Goal: Feedback & Contribution: Submit feedback/report problem

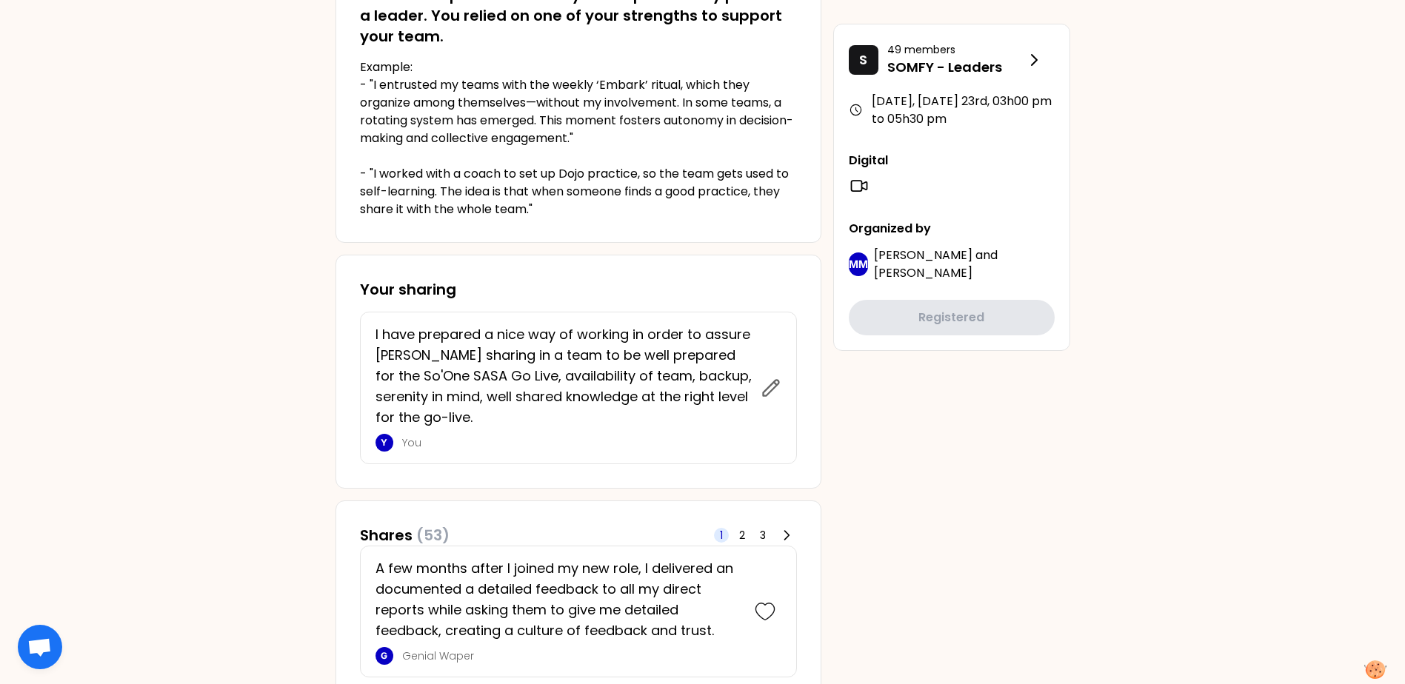
scroll to position [444, 0]
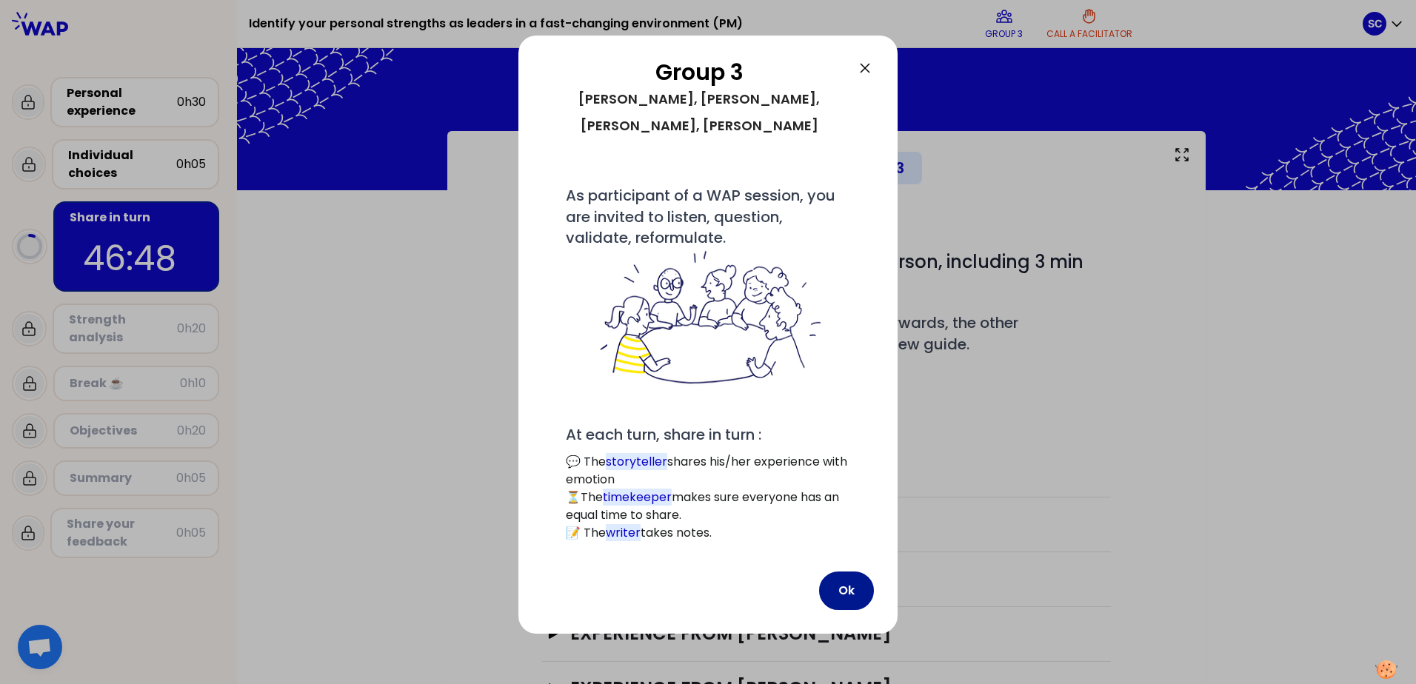
click at [854, 572] on button "Ok" at bounding box center [846, 591] width 55 height 39
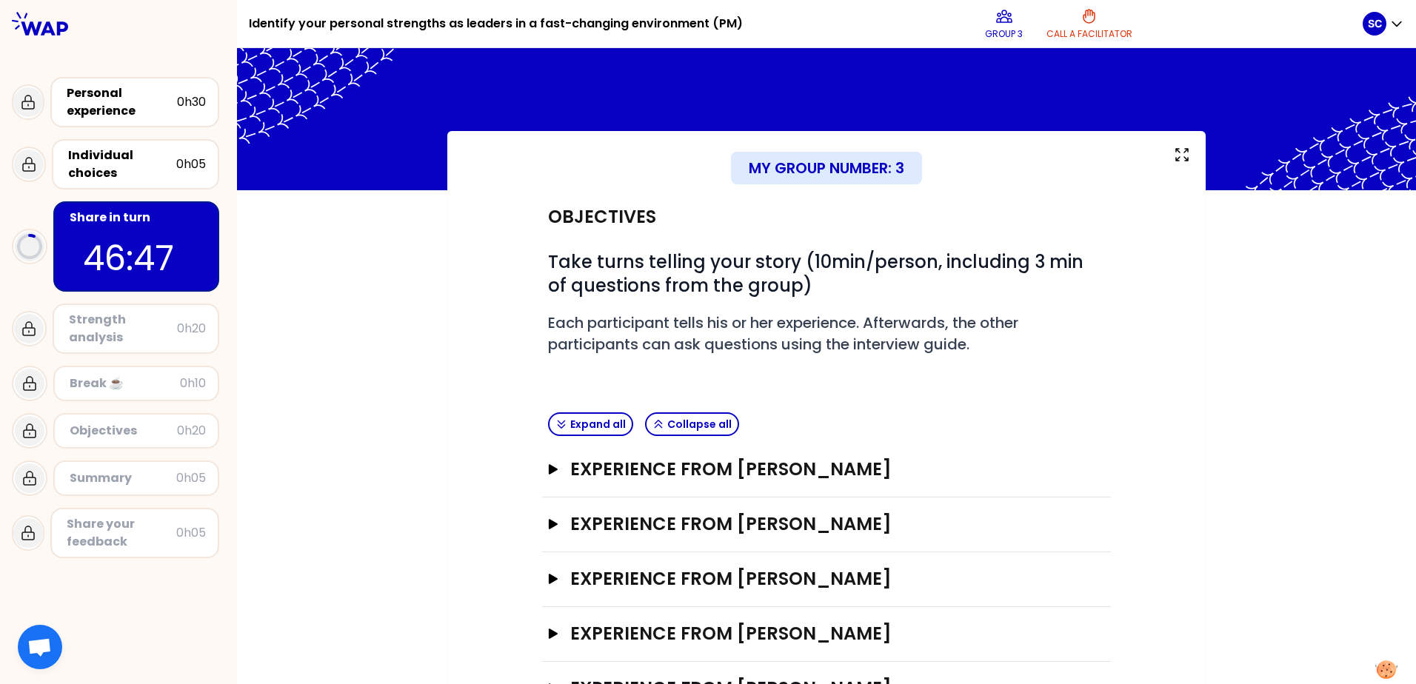
scroll to position [62, 0]
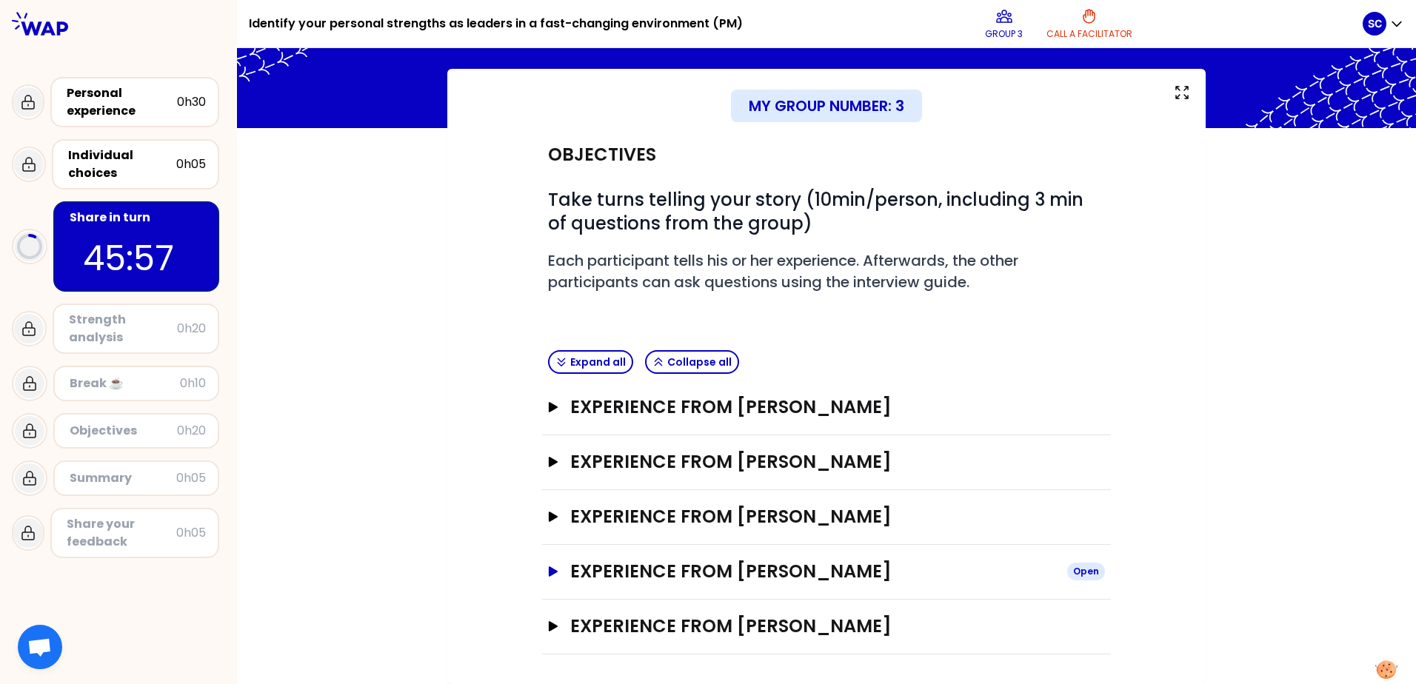
click at [549, 571] on icon "button" at bounding box center [553, 571] width 9 height 10
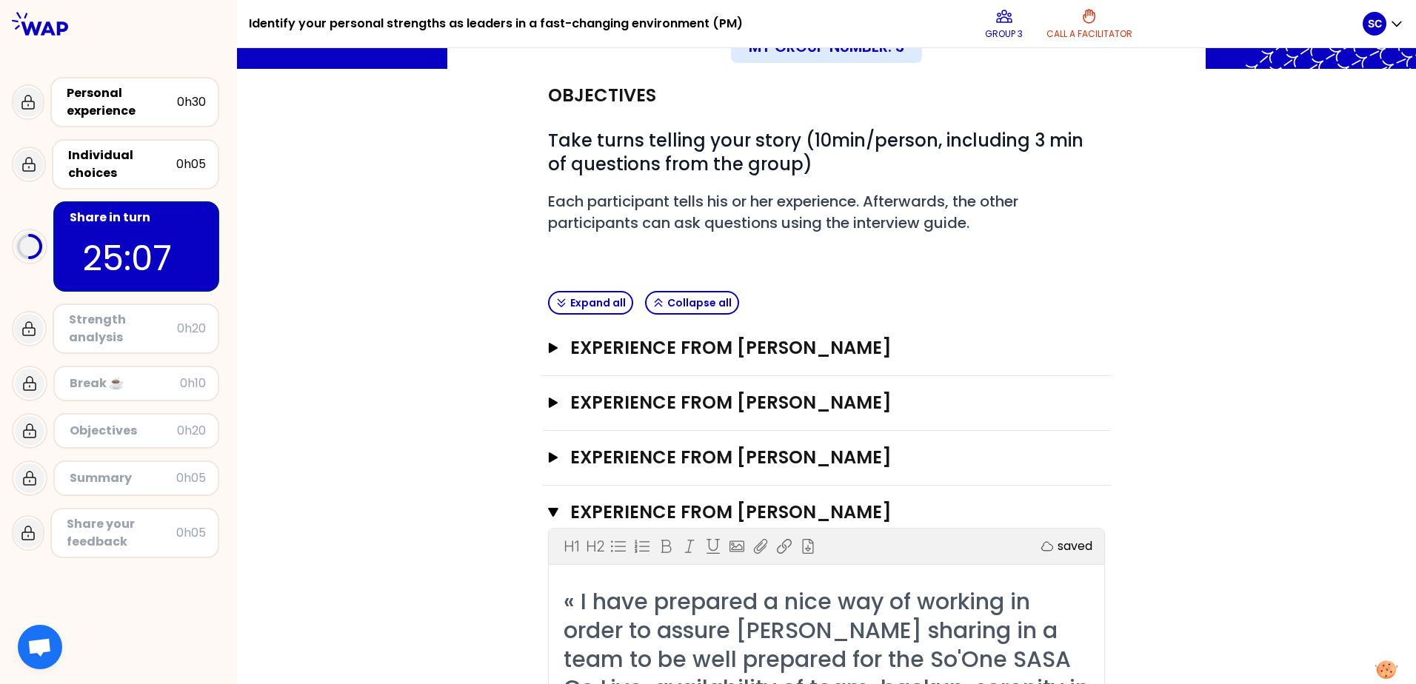
scroll to position [148, 0]
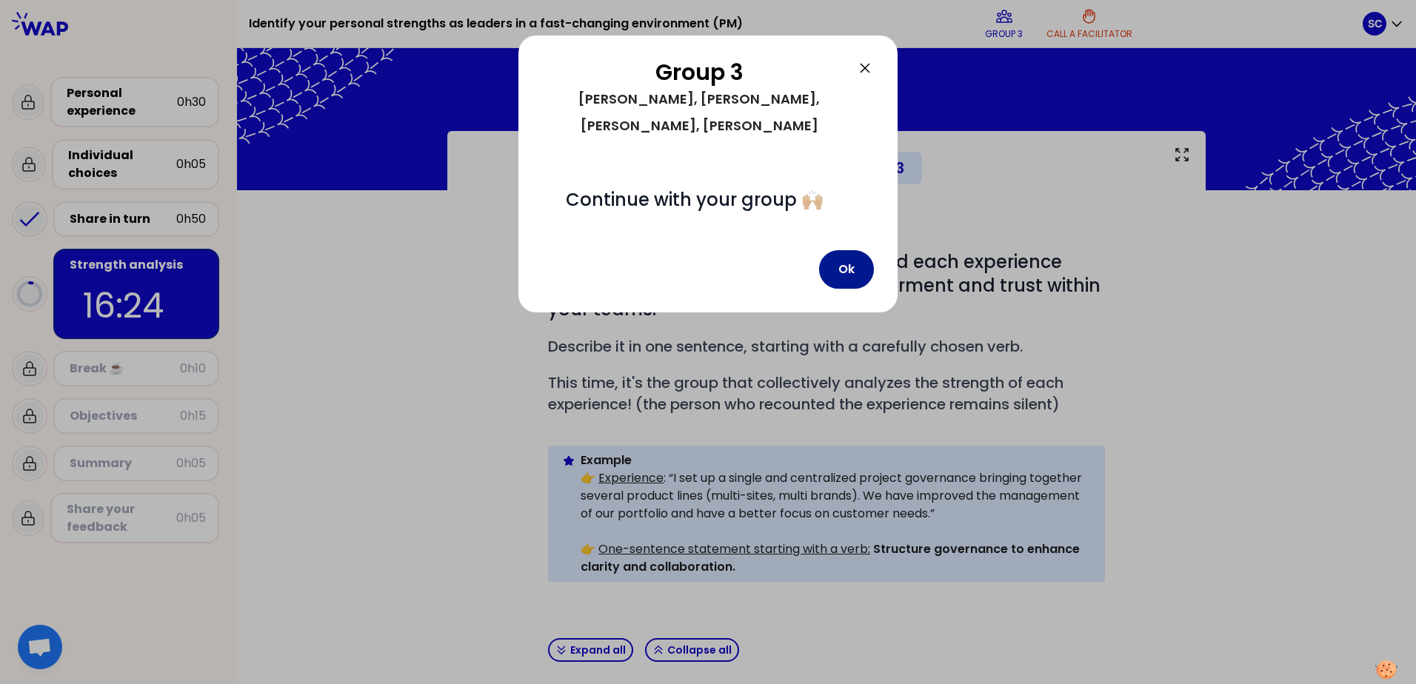
click at [861, 250] on button "Ok" at bounding box center [846, 269] width 55 height 39
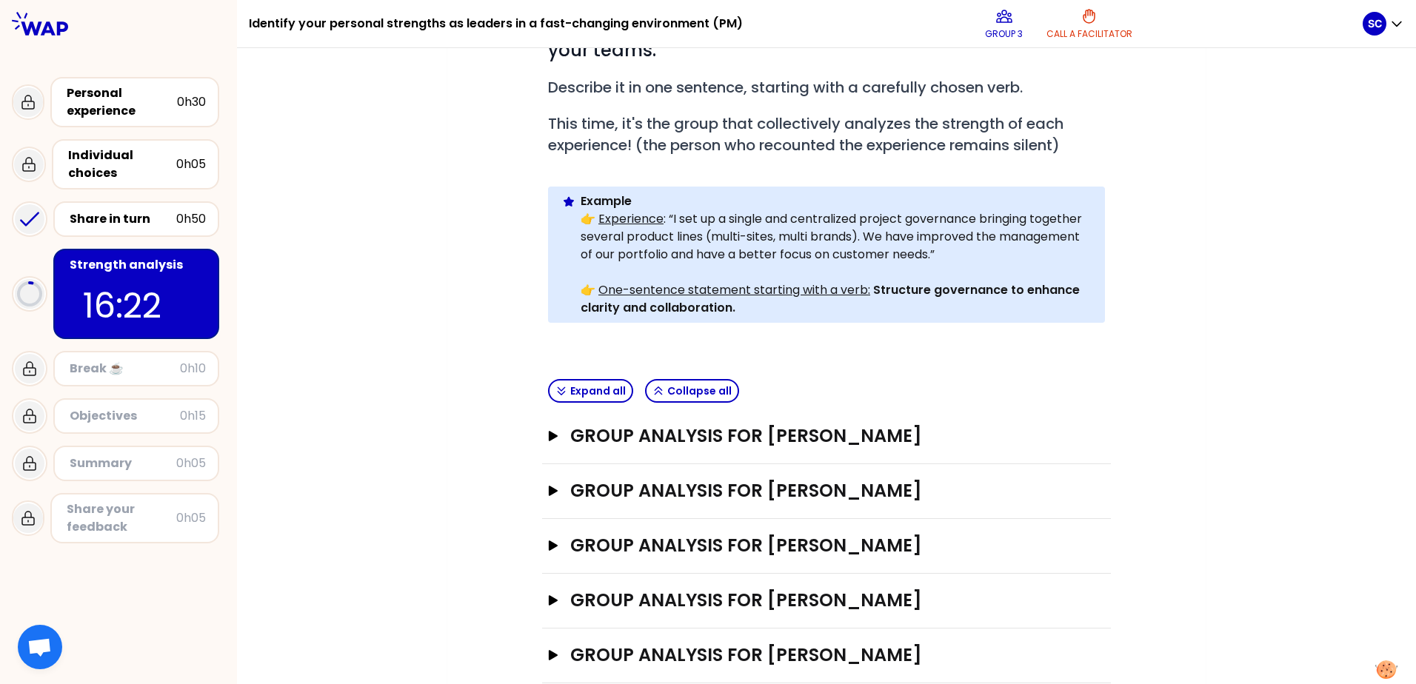
scroll to position [264, 0]
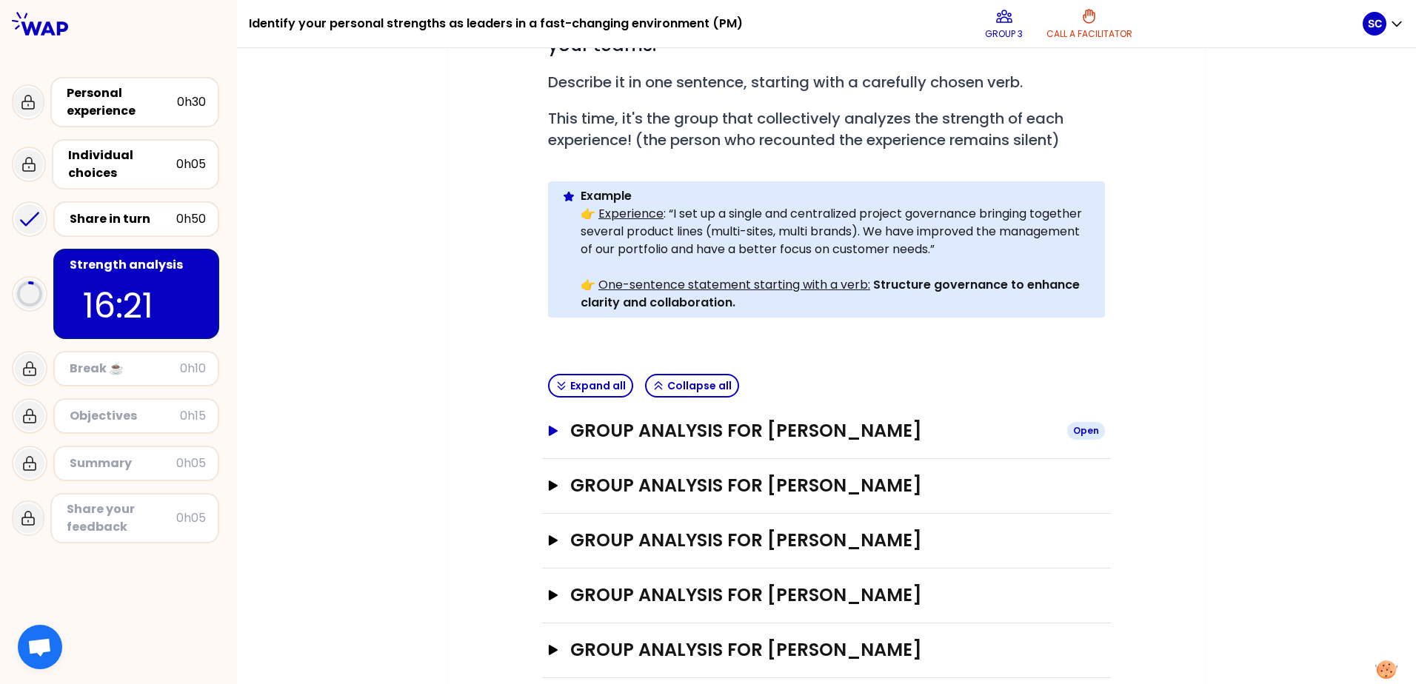
click at [549, 426] on icon "button" at bounding box center [553, 431] width 9 height 10
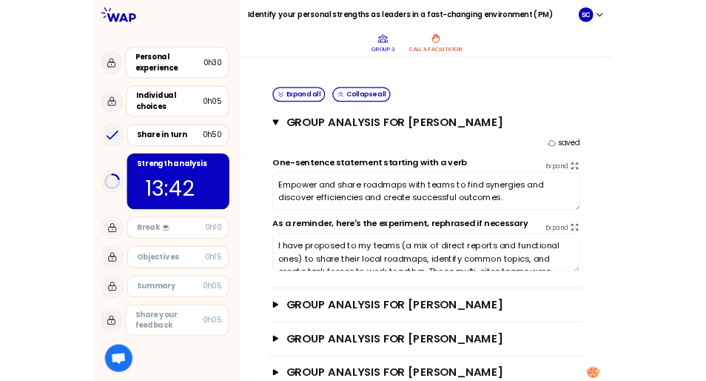
scroll to position [551, 0]
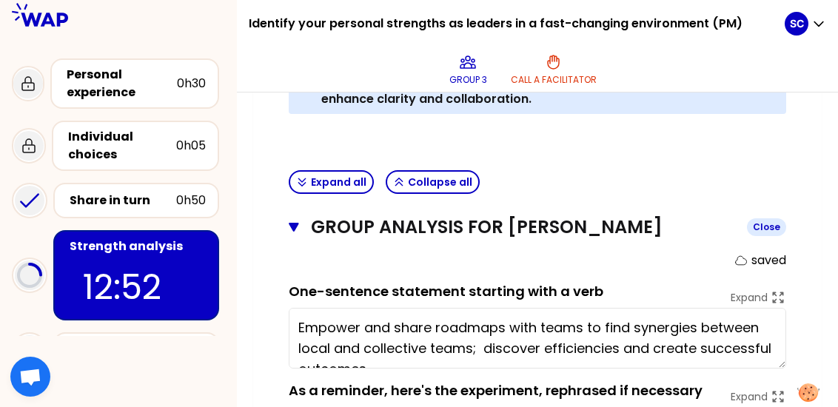
type textarea "Empower and share roadmaps with teams to find synergies between local and colle…"
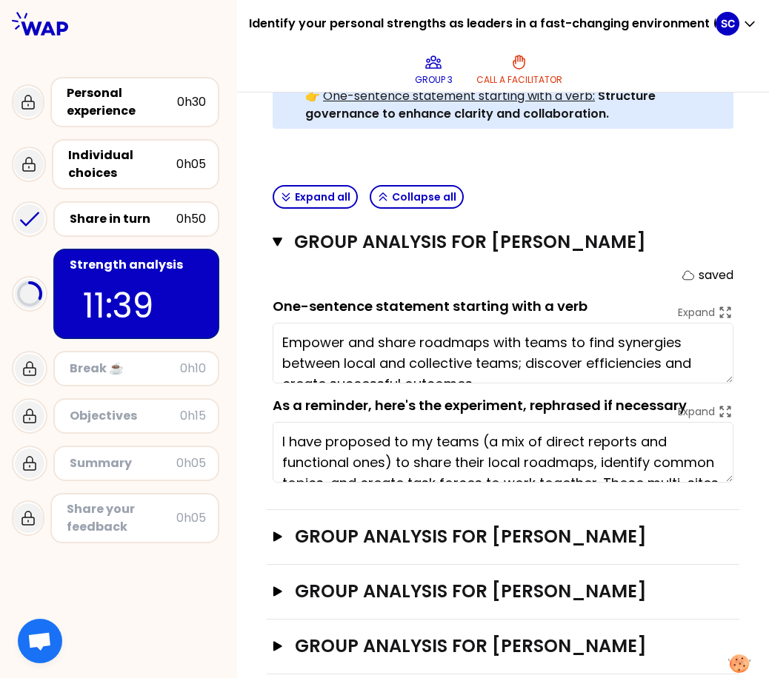
scroll to position [21, 0]
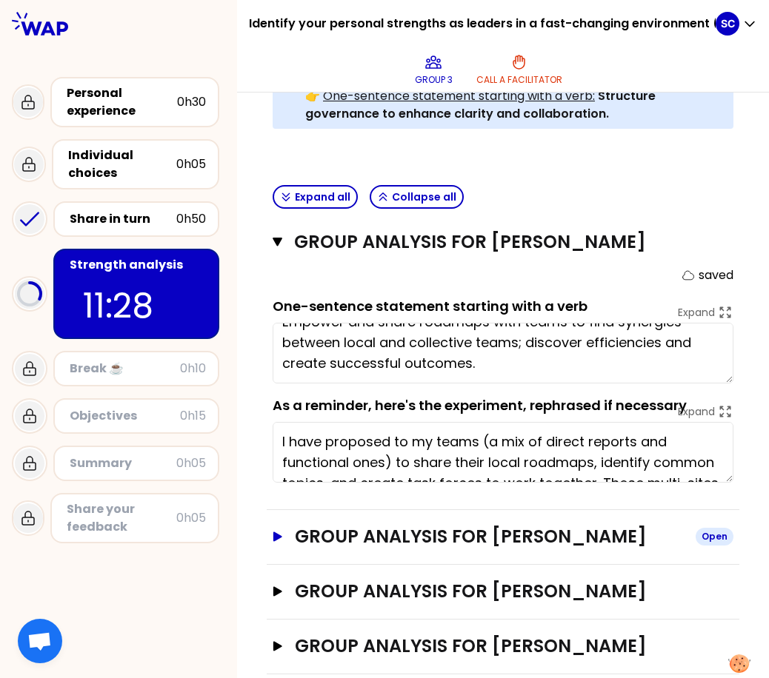
click at [281, 539] on icon "button" at bounding box center [278, 537] width 12 height 10
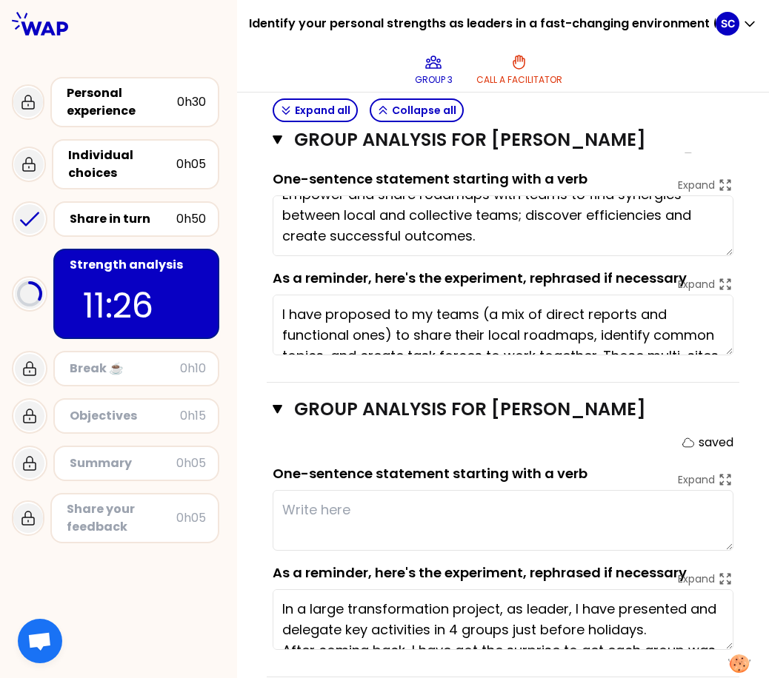
scroll to position [702, 0]
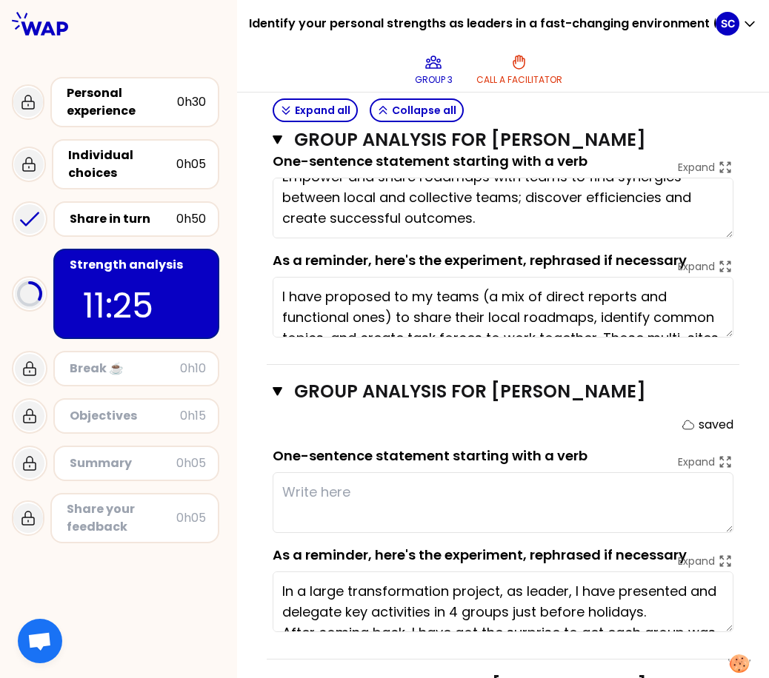
click at [324, 495] on textarea at bounding box center [502, 502] width 461 height 61
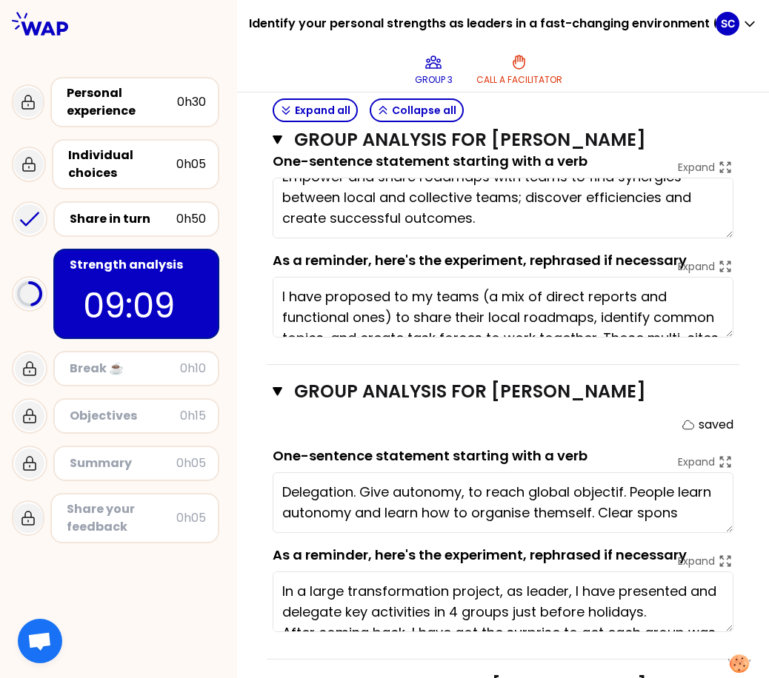
scroll to position [10, 0]
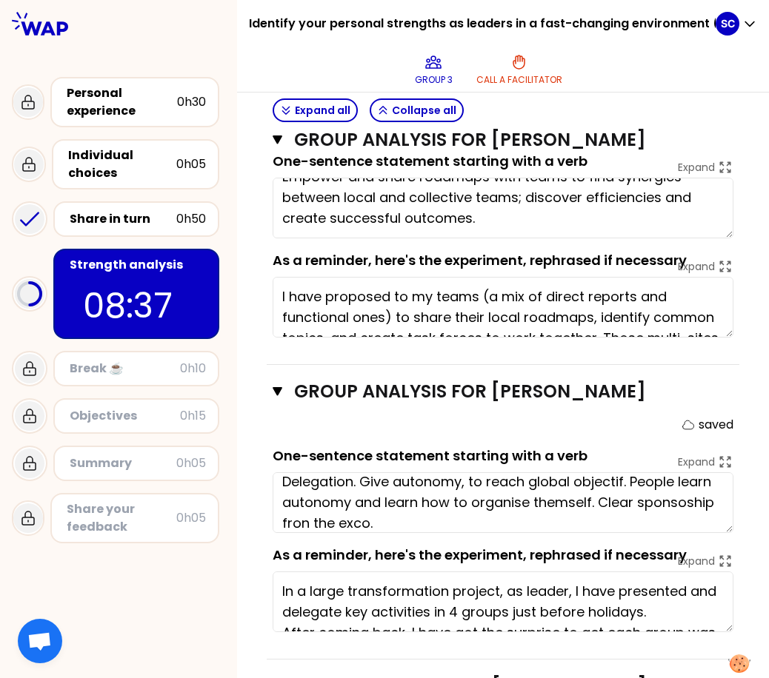
click at [500, 522] on textarea "Delegation. Give autonomy, to reach global objectif. People learn autonomy and …" at bounding box center [502, 502] width 461 height 61
click at [329, 527] on textarea "Delegation. Give autonomy, to reach global objectif. People learn autonomy and …" at bounding box center [502, 502] width 461 height 61
click at [392, 521] on textarea "Delegation. Give autonomy, to reach global objectif. People learn autonomy and …" at bounding box center [502, 502] width 461 height 61
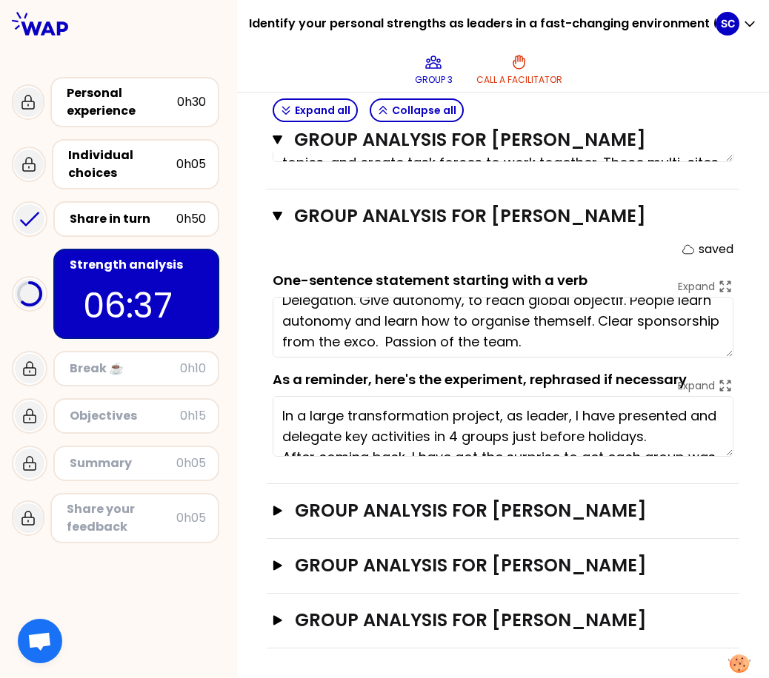
scroll to position [21, 0]
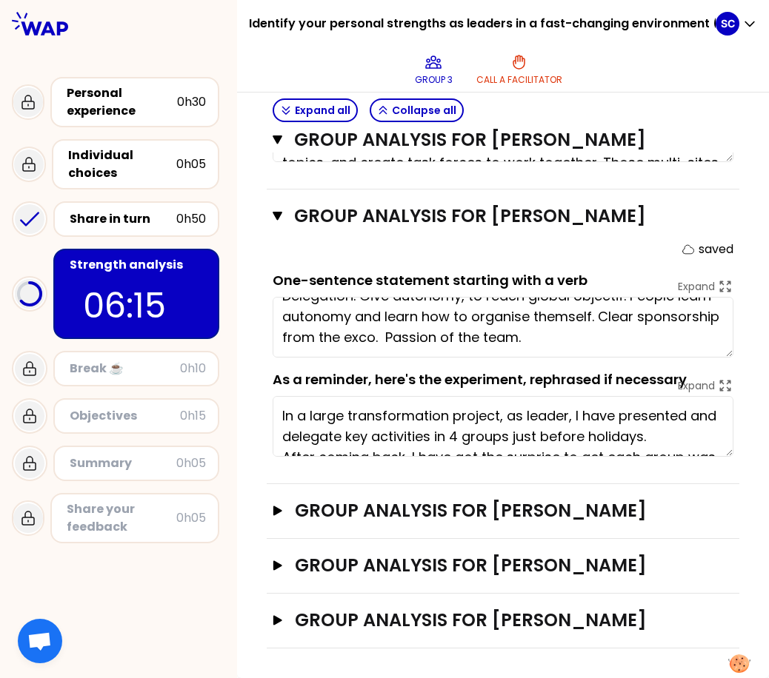
click at [630, 318] on textarea "Delegation. Give autonomy, to reach global objectif. People learn autonomy and …" at bounding box center [502, 327] width 461 height 61
click at [652, 337] on textarea "Delegation. Give autonomy, to reach global objectif. People learn autonomy and …" at bounding box center [502, 327] width 461 height 61
type textarea "Delegation. Give autonomy, to reach global objectif. People learn autonomy and …"
click at [279, 511] on icon "button" at bounding box center [277, 511] width 9 height 10
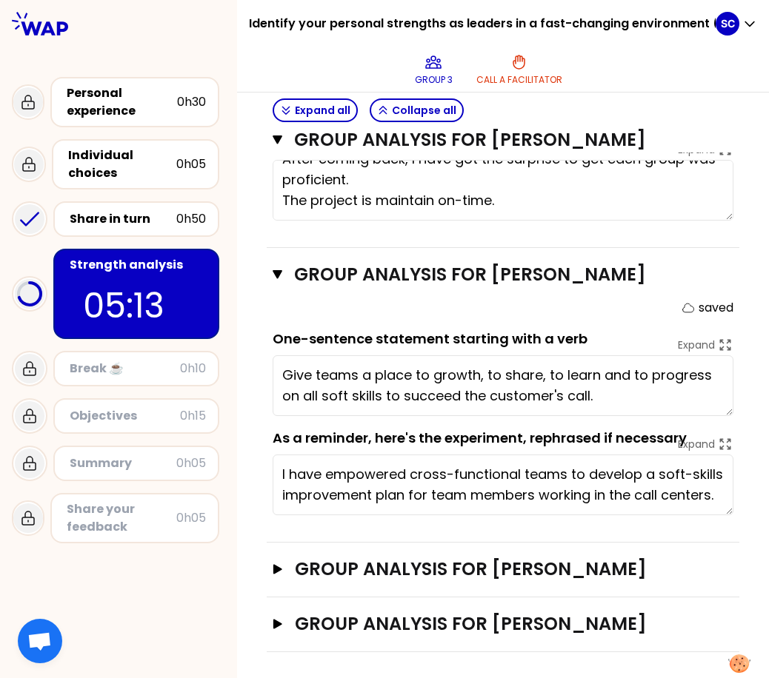
scroll to position [1117, 0]
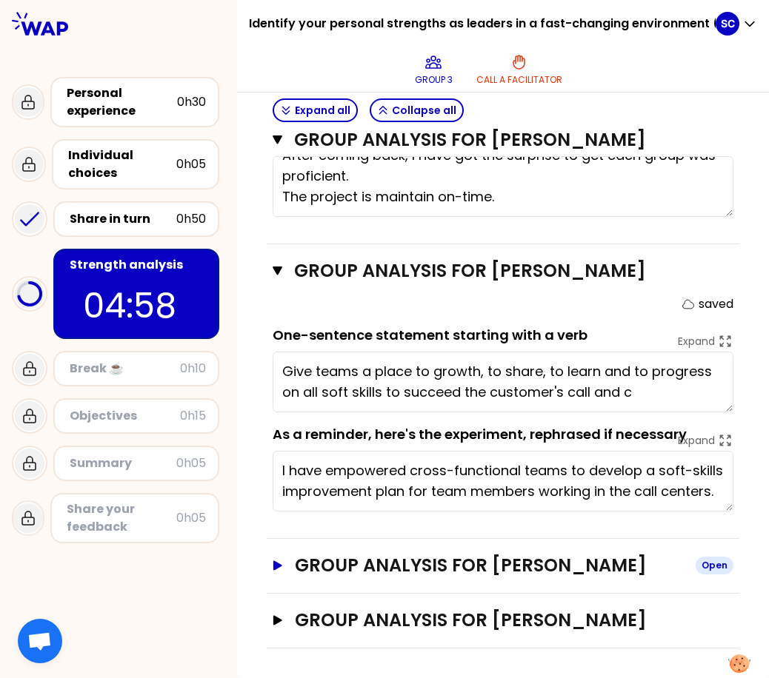
click at [276, 570] on icon "button" at bounding box center [278, 566] width 12 height 10
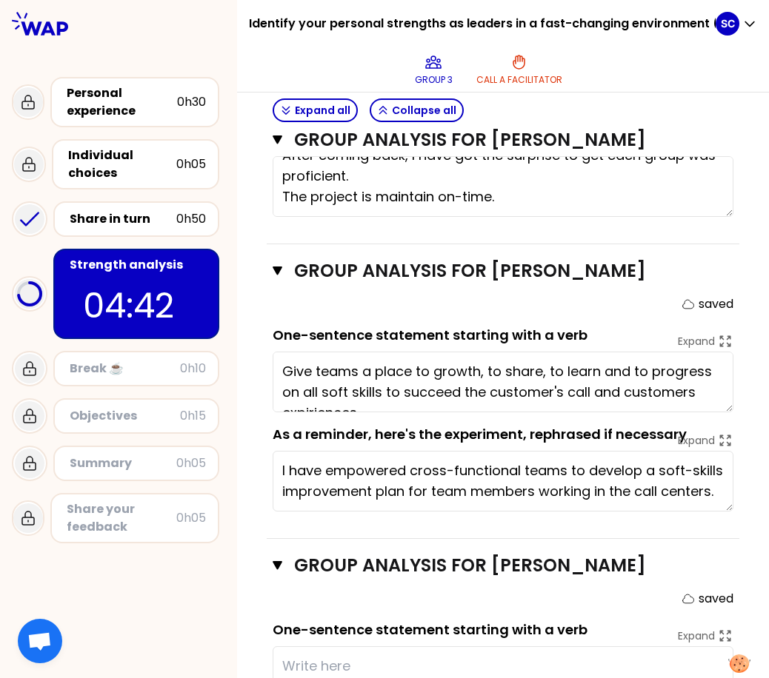
type textarea "Give teams a place to growth, to share, to learn and to progress on all soft sk…"
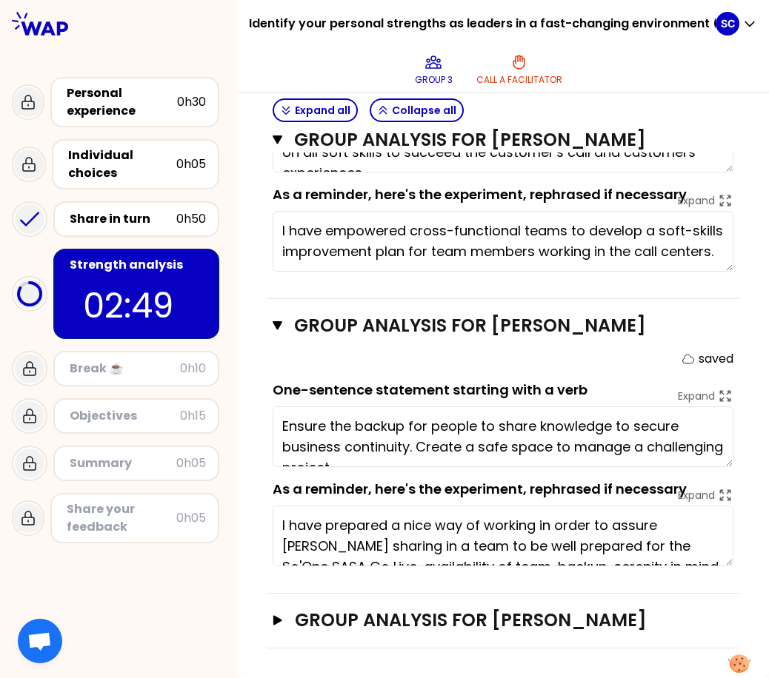
scroll to position [21, 0]
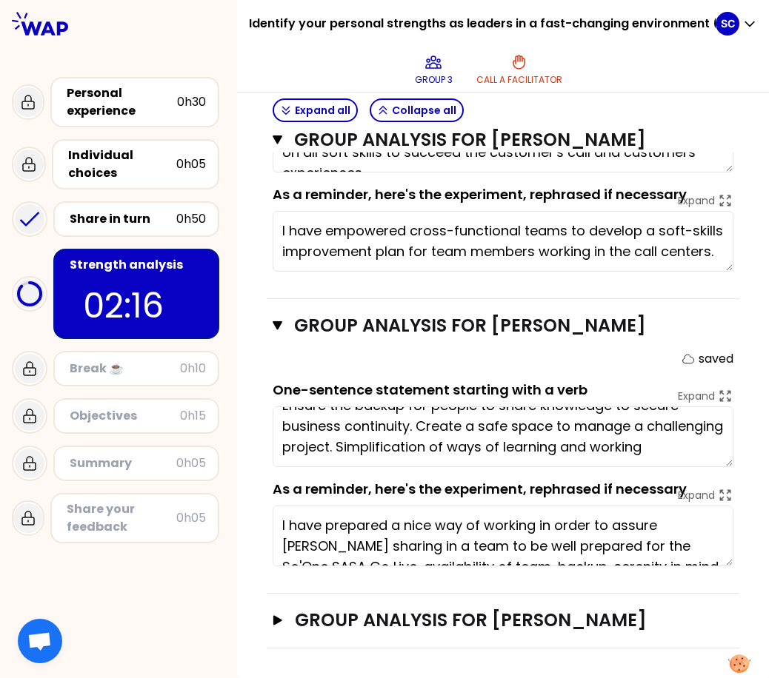
type textarea "Ensure the backup for people to share knowledge to secure business continuity. …"
click at [278, 623] on icon "button" at bounding box center [278, 620] width 12 height 10
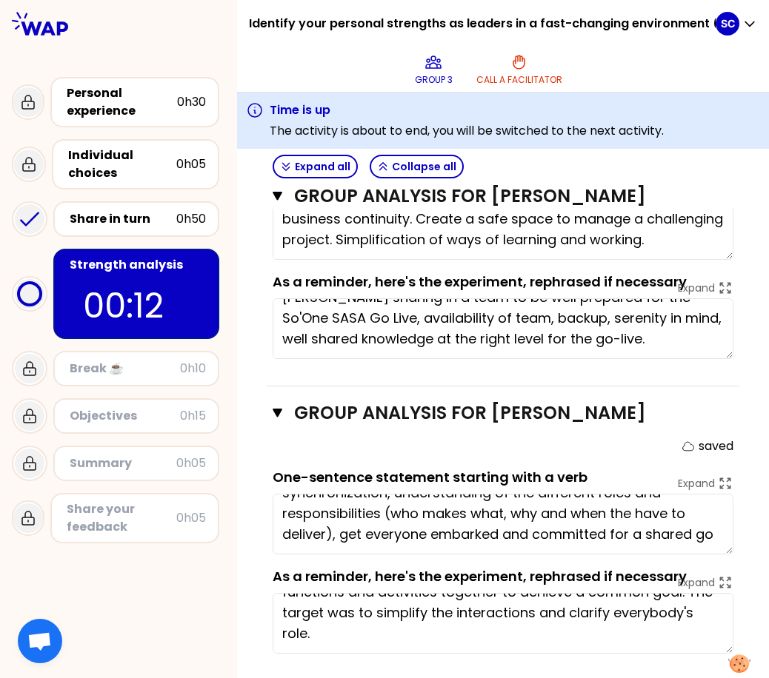
type textarea "Promote the transparency among teams to enable synchronization, understanding o…"
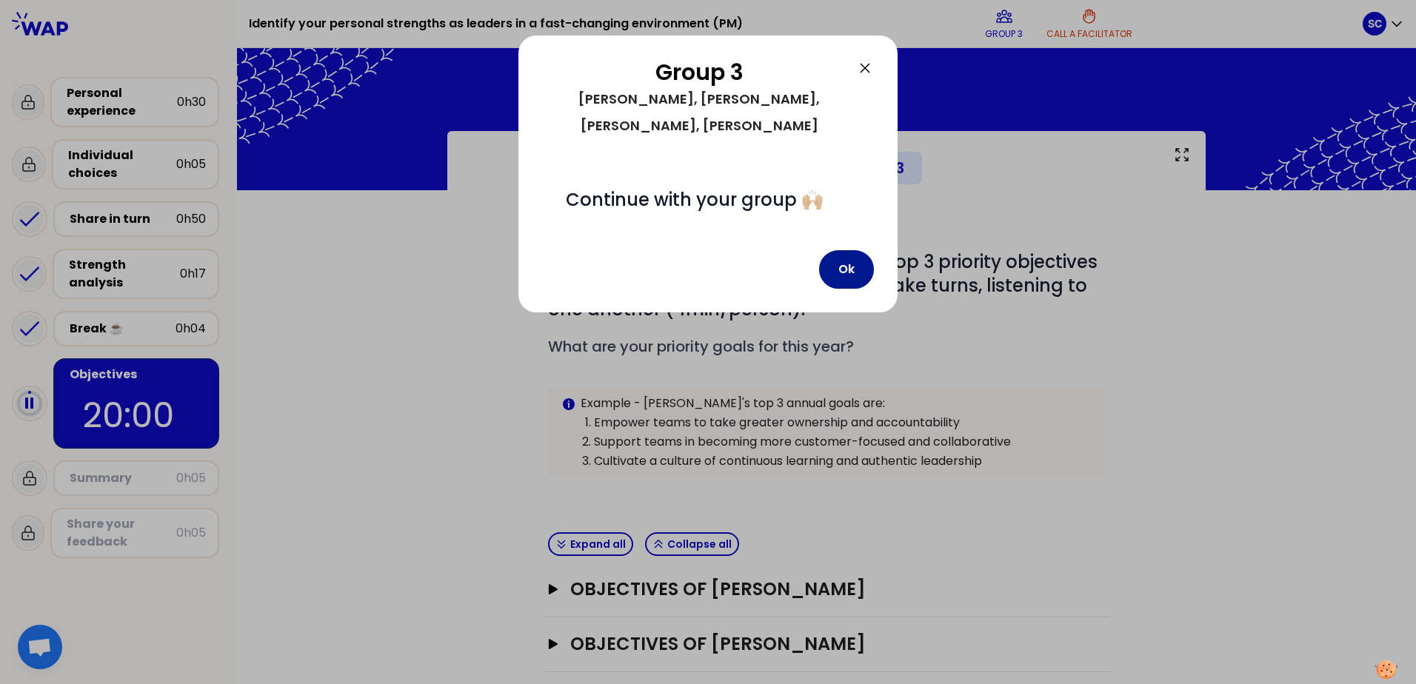
click at [849, 250] on button "Ok" at bounding box center [846, 269] width 55 height 39
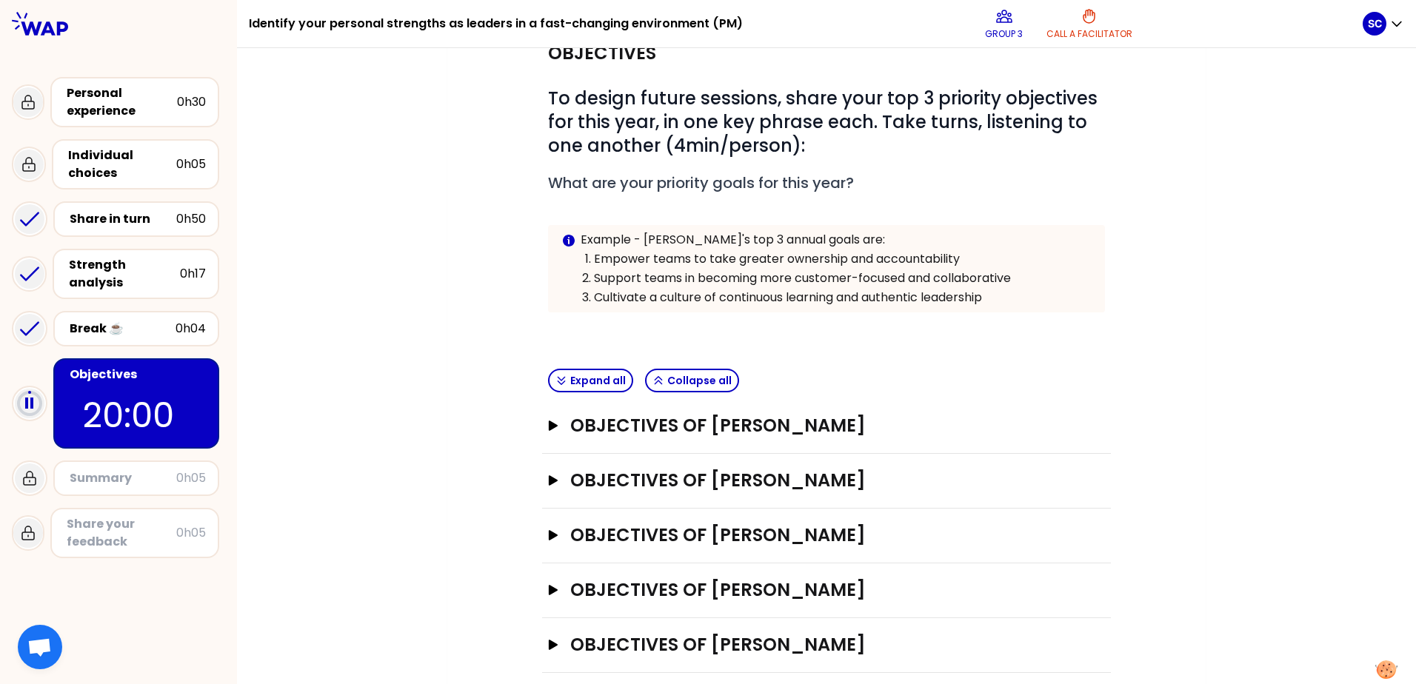
scroll to position [182, 0]
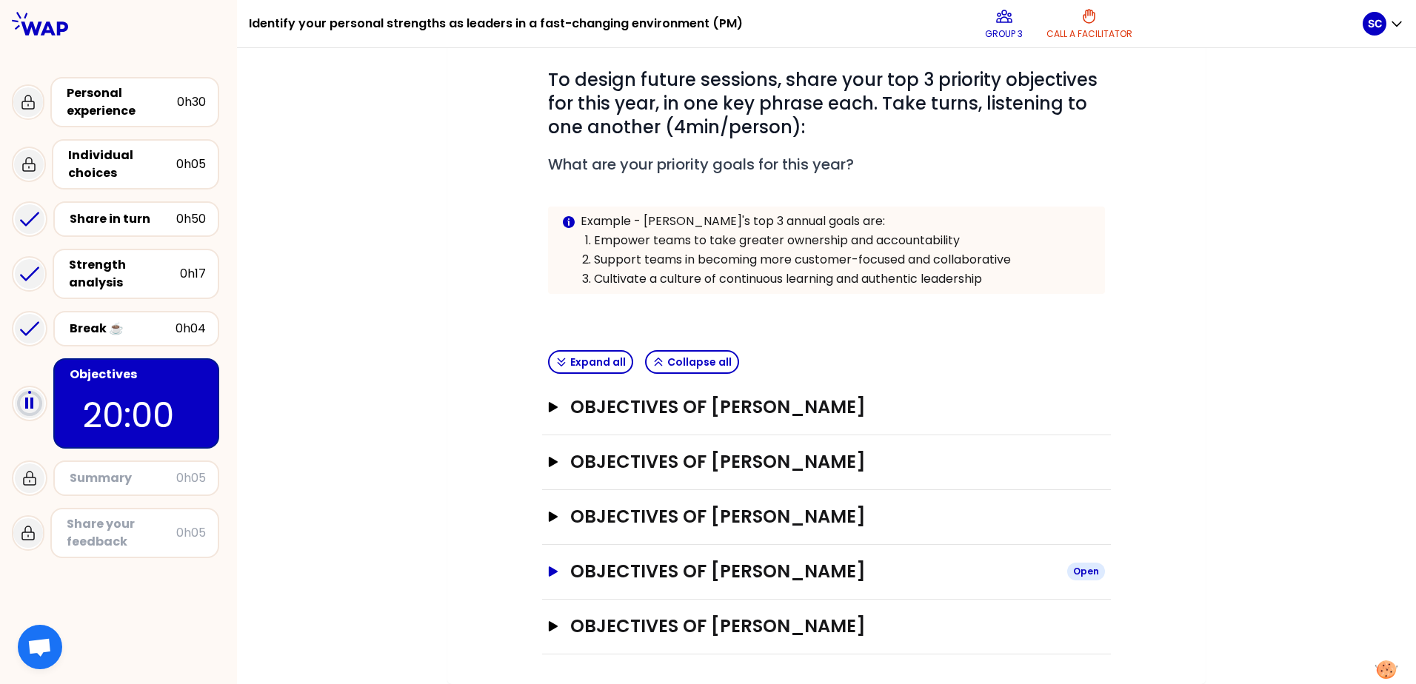
click at [549, 572] on icon "button" at bounding box center [553, 571] width 9 height 10
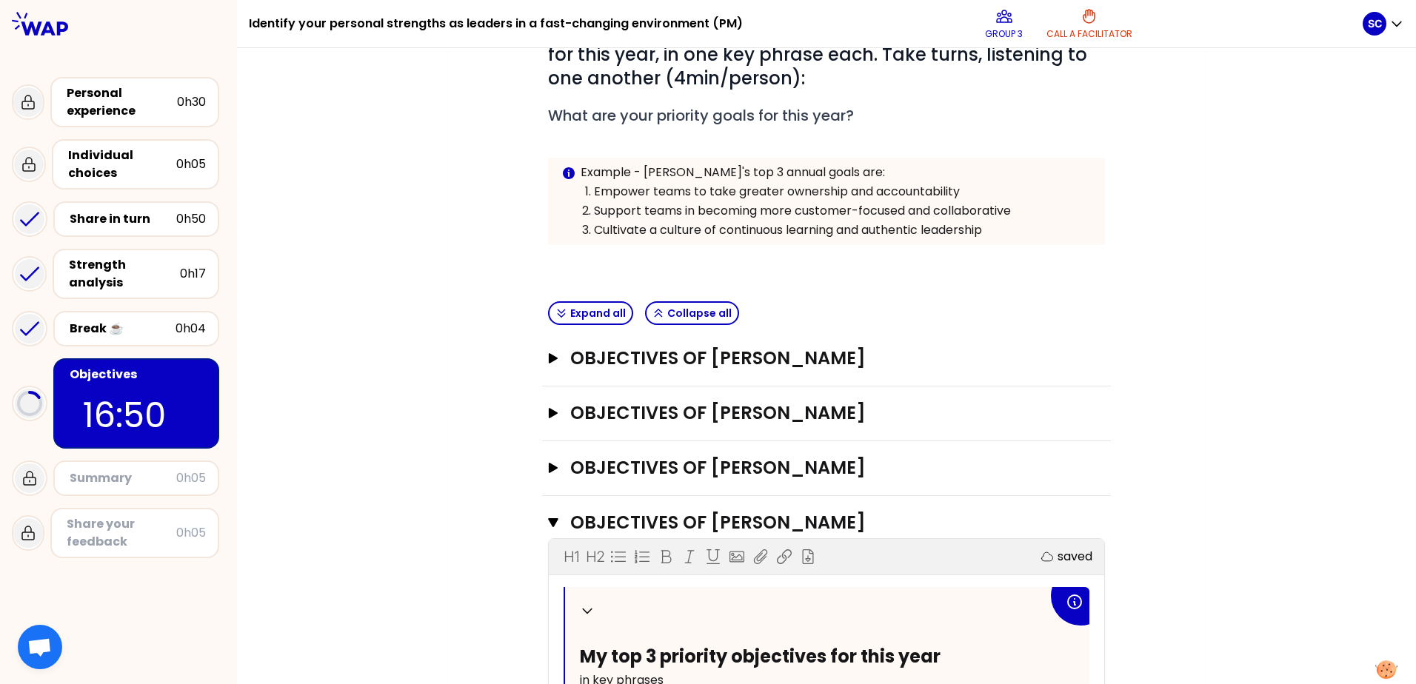
scroll to position [296, 0]
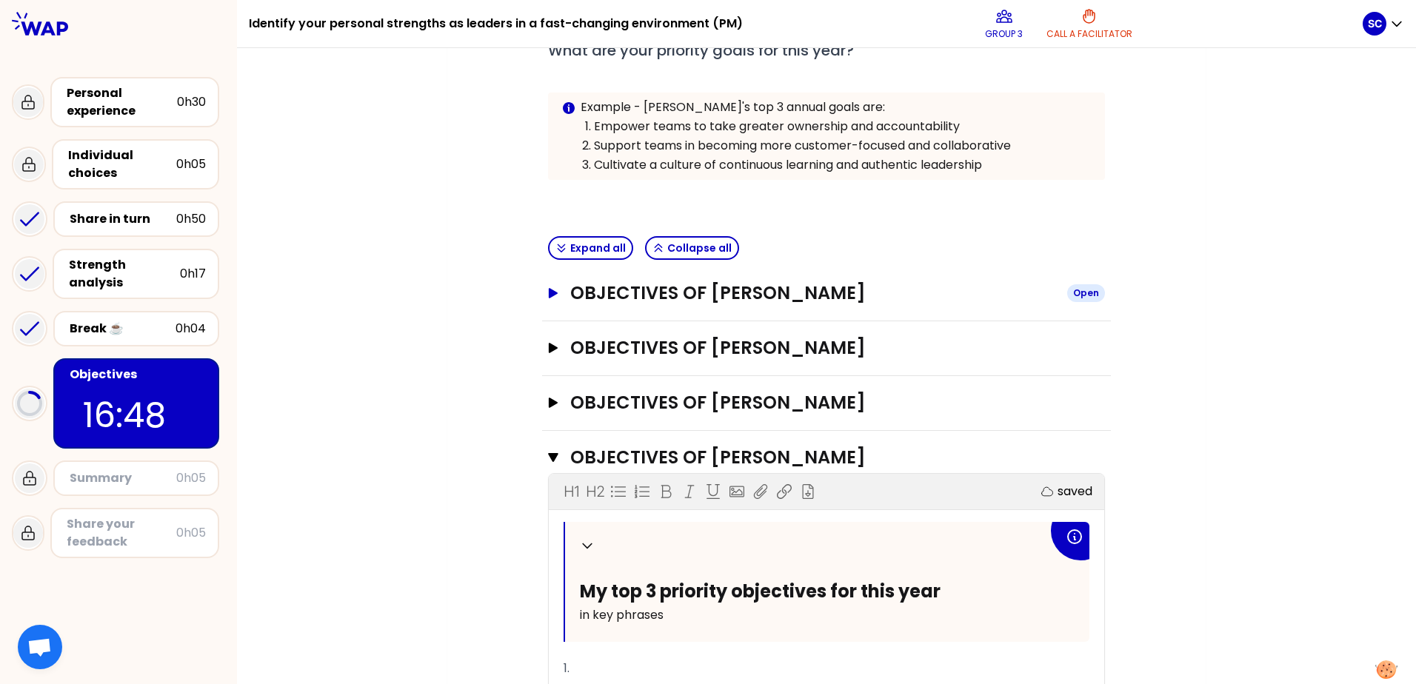
click at [549, 295] on icon "button" at bounding box center [553, 293] width 9 height 10
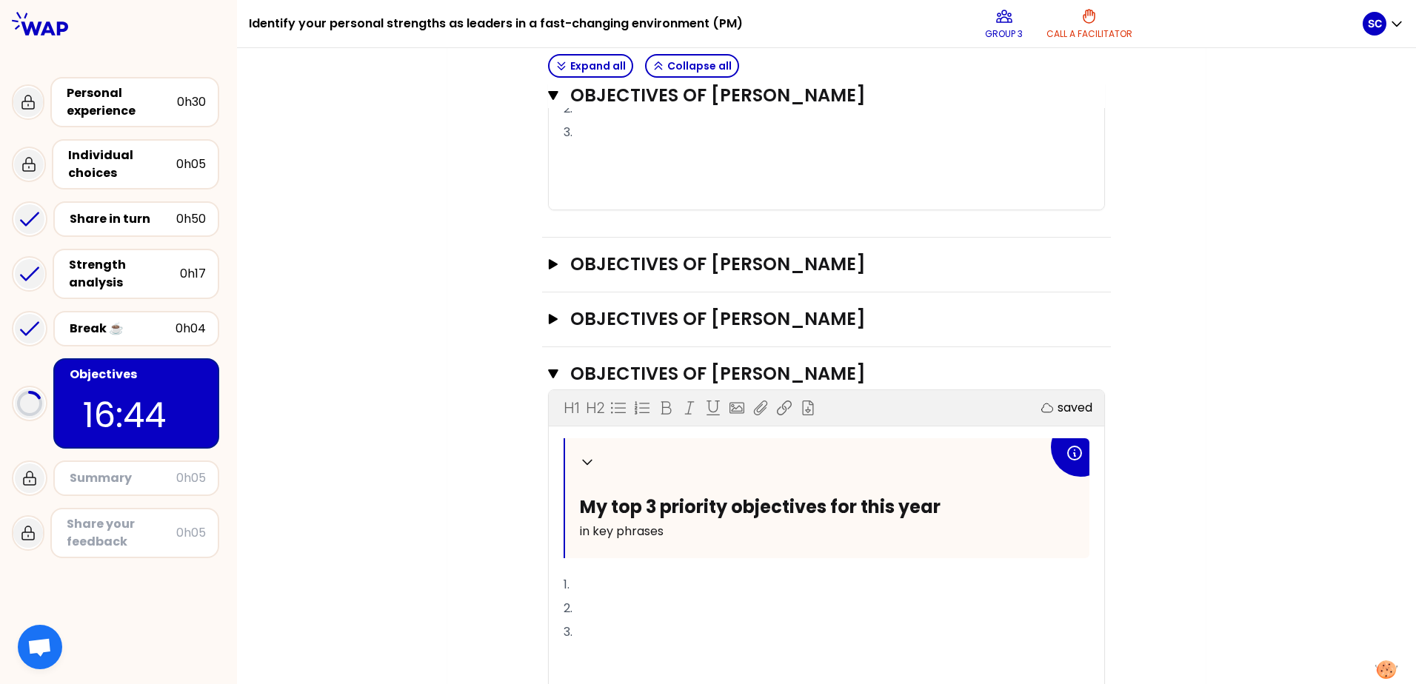
scroll to position [814, 0]
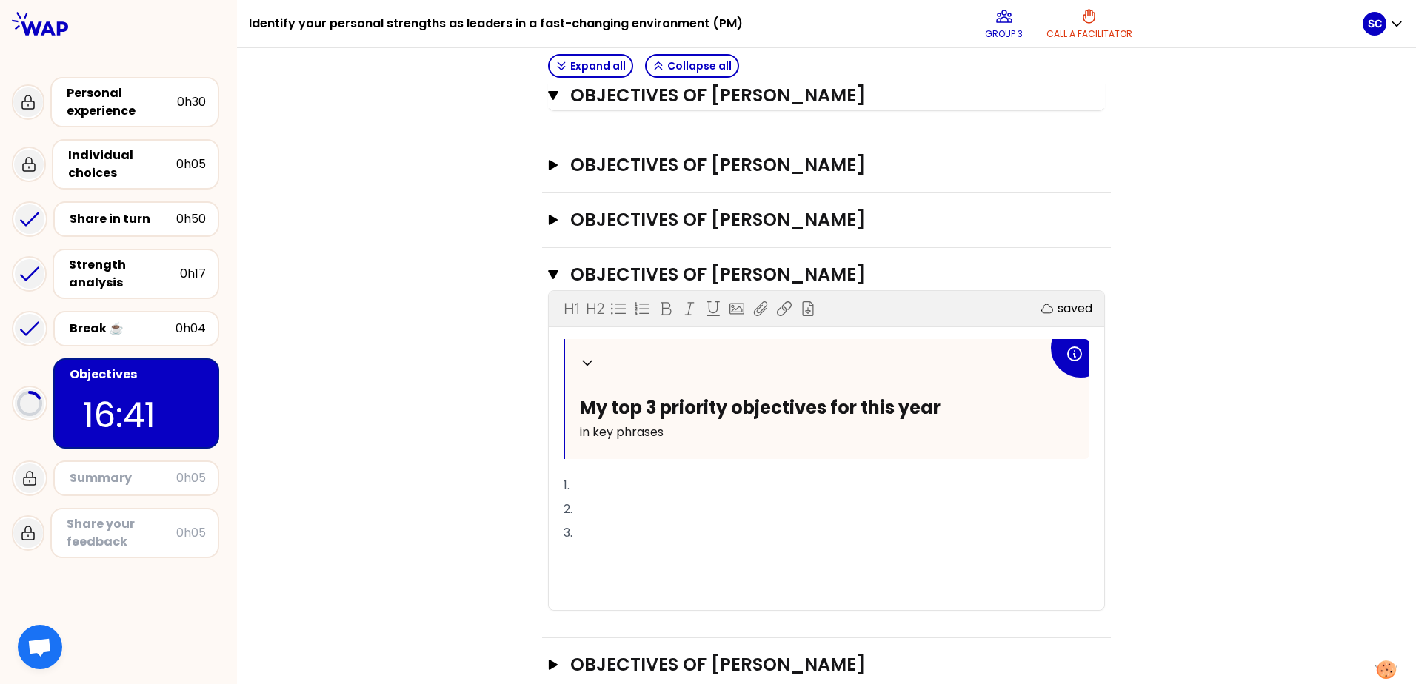
click at [599, 481] on p "1." at bounding box center [826, 486] width 526 height 24
click at [990, 484] on p "1. Be focus also on the pleasure to learn, to developp themselves and to" at bounding box center [826, 486] width 526 height 24
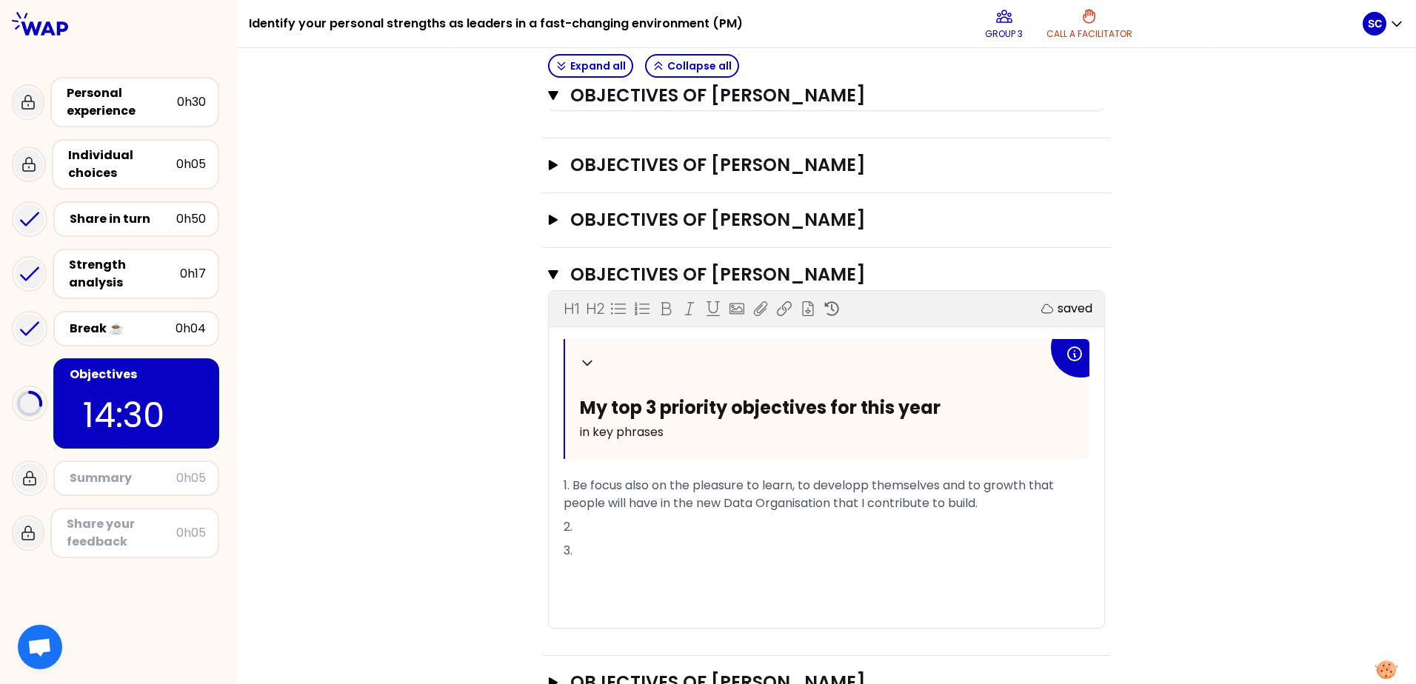
scroll to position [868, 0]
click at [549, 165] on icon "button" at bounding box center [553, 165] width 9 height 10
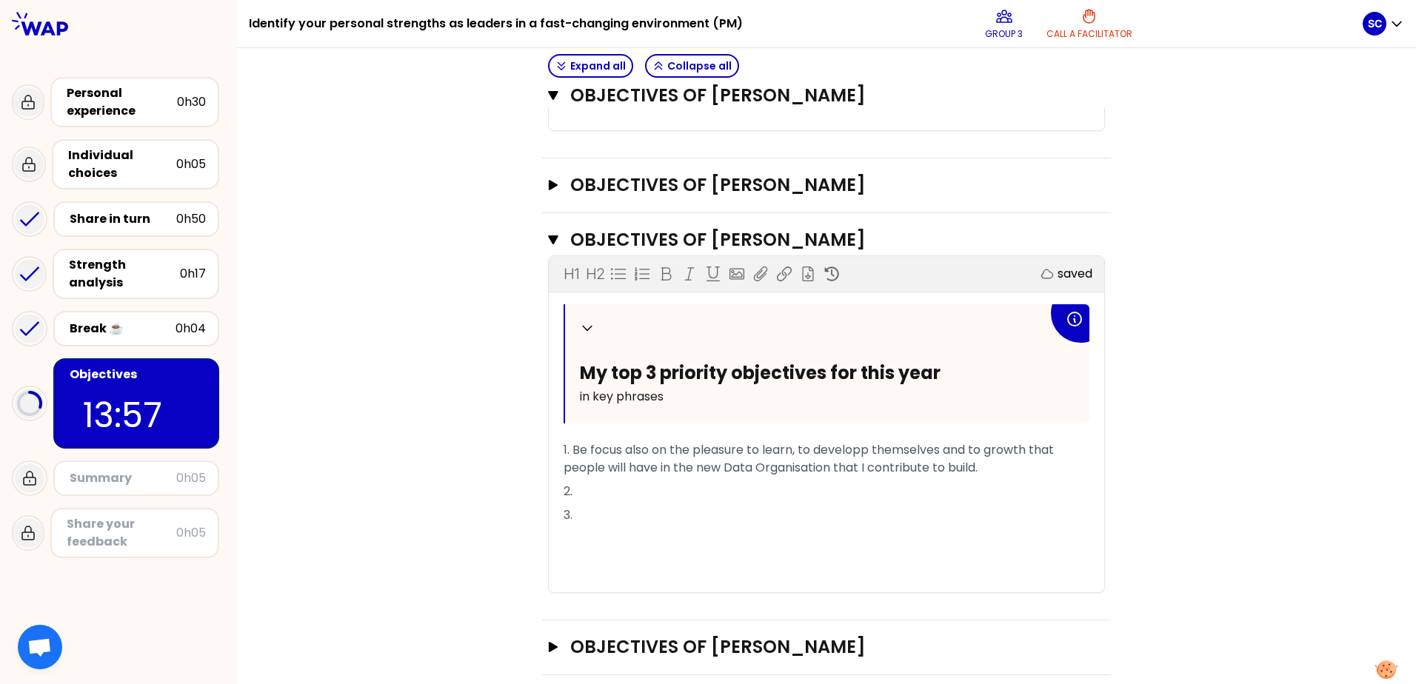
scroll to position [1259, 0]
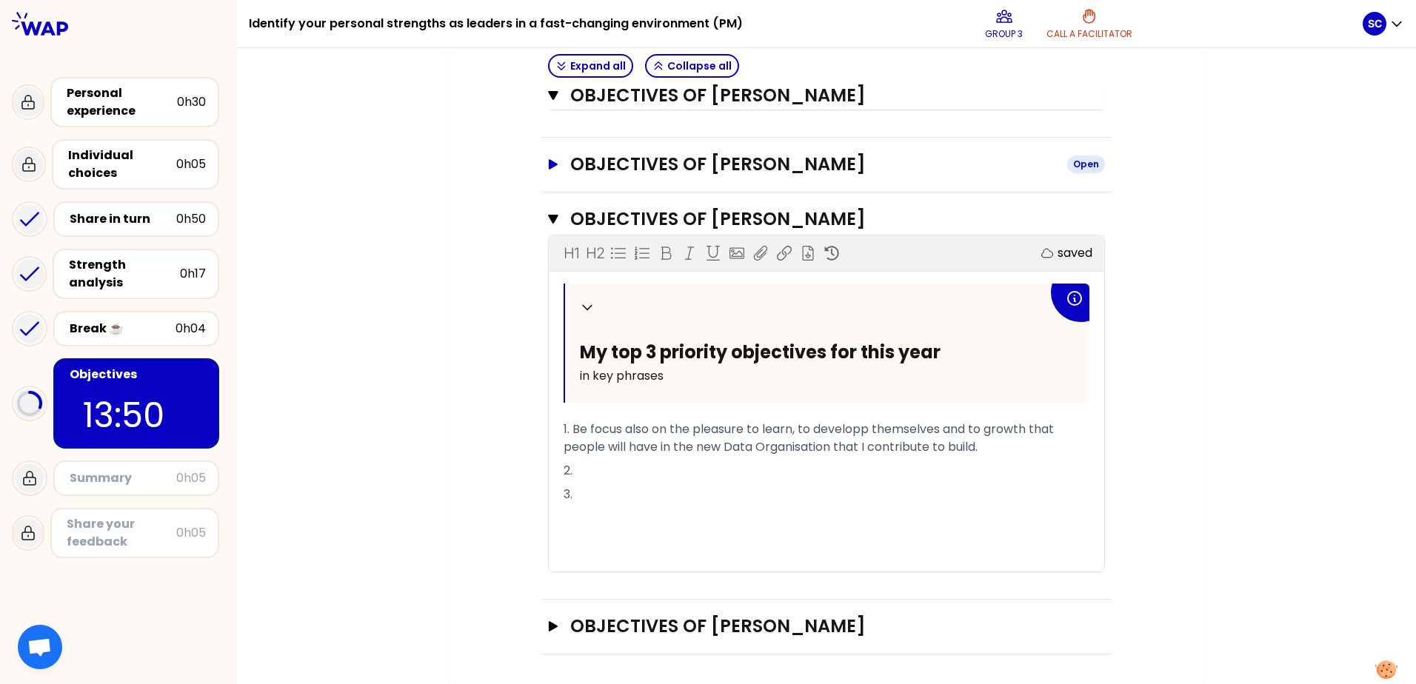
click at [549, 164] on icon "button" at bounding box center [553, 164] width 9 height 10
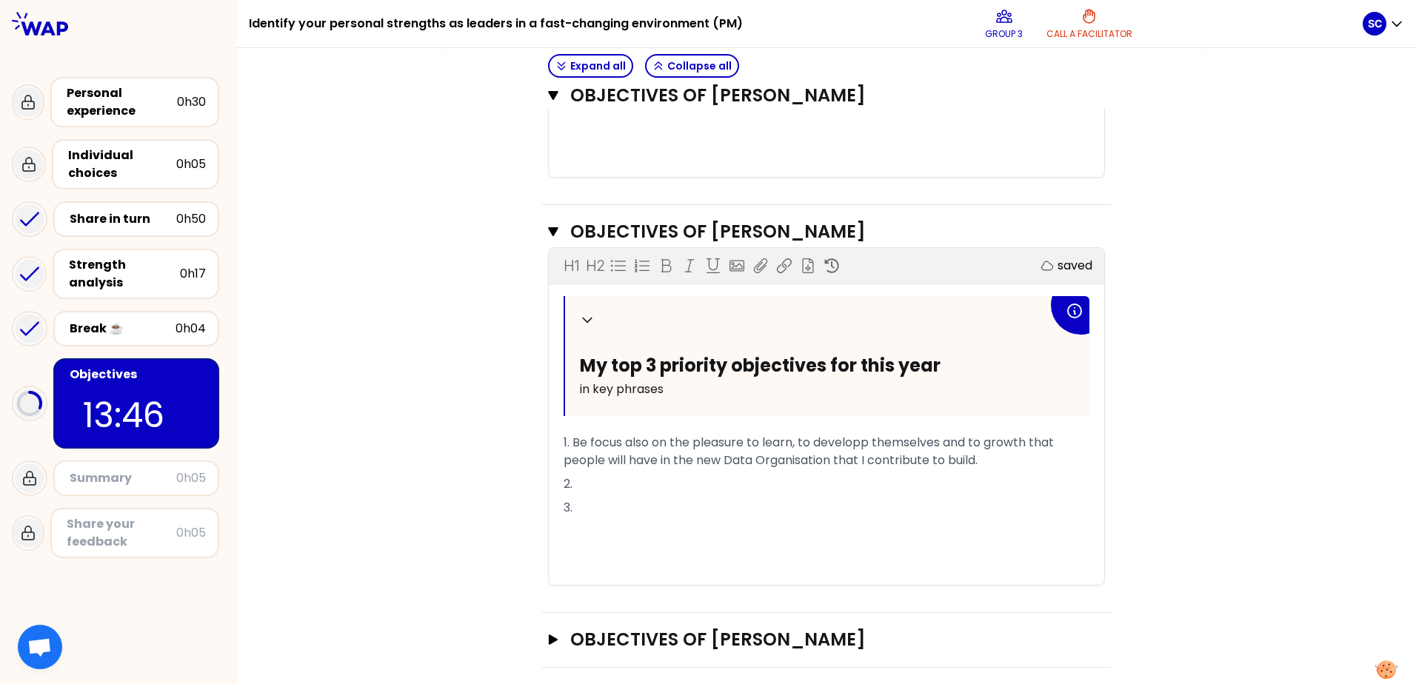
scroll to position [1701, 0]
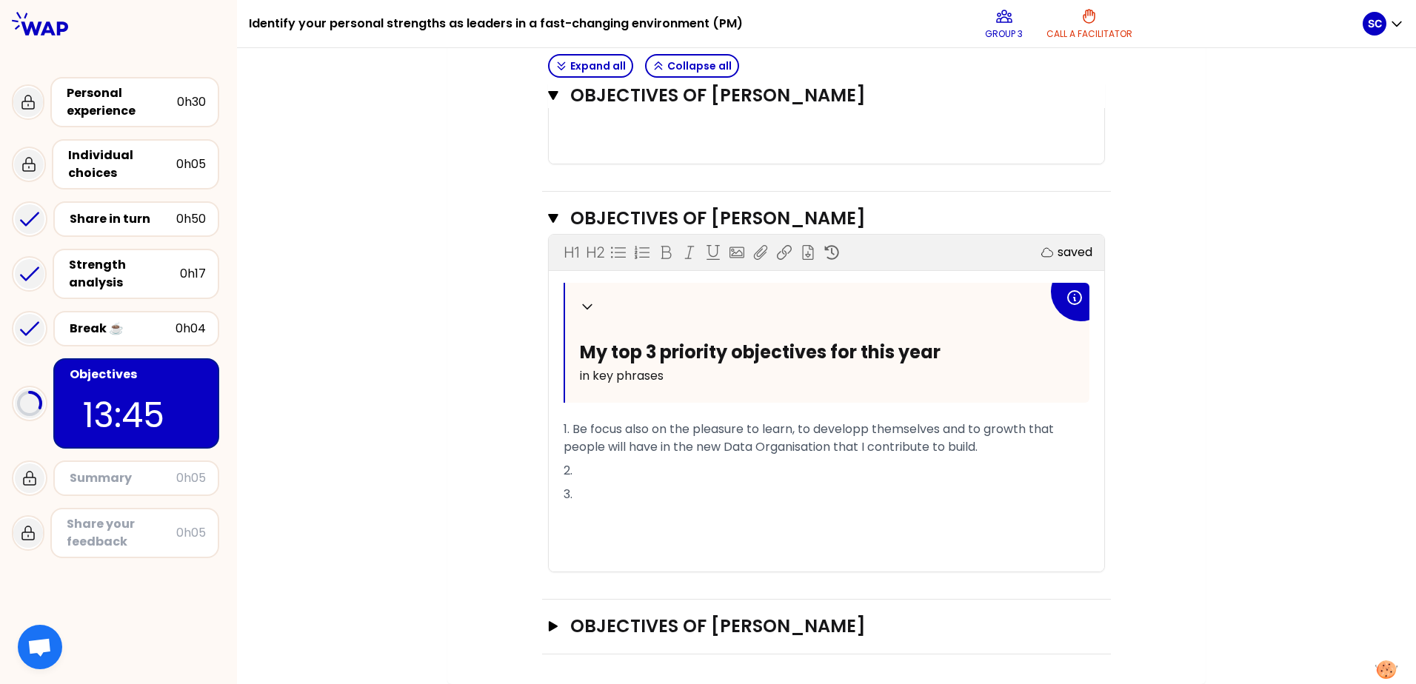
click at [589, 473] on p "2." at bounding box center [826, 471] width 526 height 24
click at [752, 470] on span "2. Improve sharing session inside teams" at bounding box center [677, 470] width 229 height 17
click at [892, 467] on p "2. Improve sharing session inside trasnsversal teams" at bounding box center [826, 471] width 526 height 24
click at [776, 469] on span "2. Improve sharing session inside trasnsversal teams." at bounding box center [716, 470] width 307 height 17
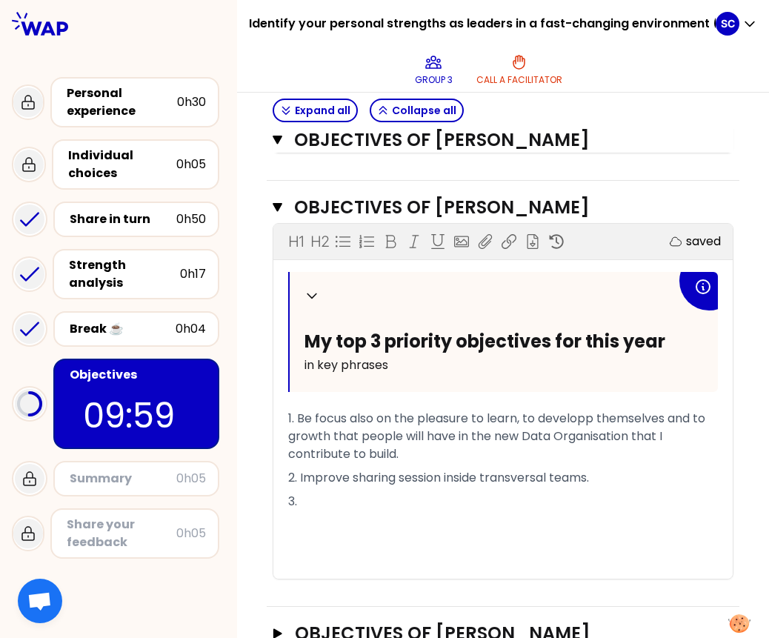
scroll to position [1776, 0]
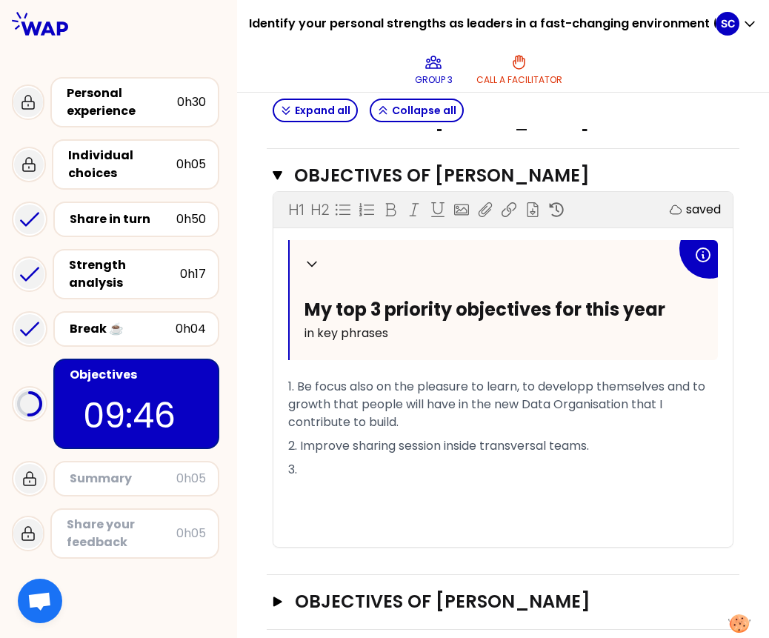
click at [346, 430] on span "1. Be focus also on the pleasure to learn, to developp themselves and to growth…" at bounding box center [498, 404] width 420 height 53
click at [309, 481] on p "3." at bounding box center [502, 470] width 429 height 24
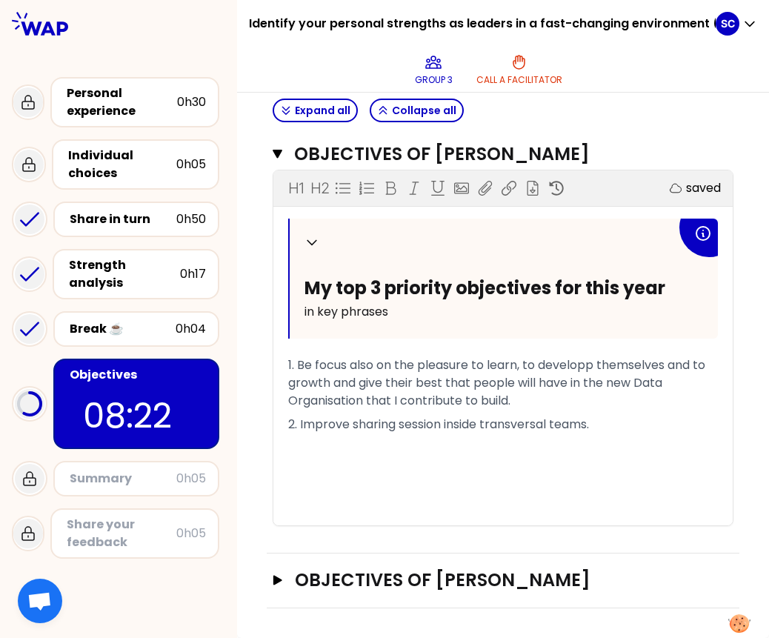
scroll to position [1850, 0]
click at [604, 436] on p "2. Improve sharing session inside transversal teams." at bounding box center [502, 424] width 429 height 24
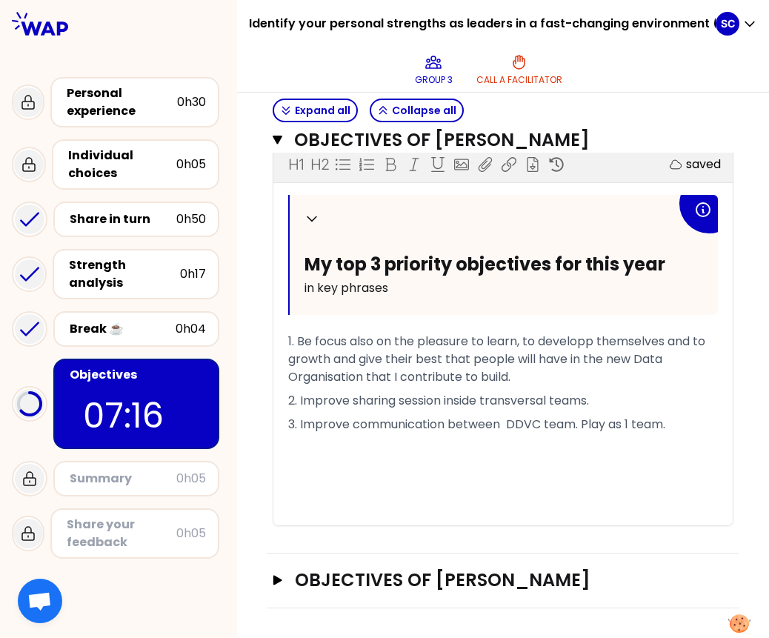
click at [347, 432] on span "3. Improve communication between DDVC team. Play as 1 team." at bounding box center [476, 423] width 377 height 17
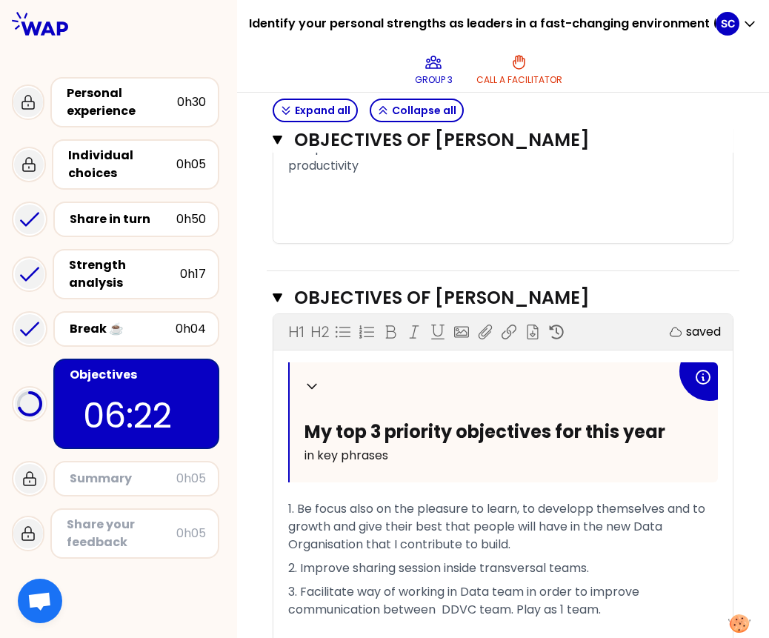
scroll to position [1628, 0]
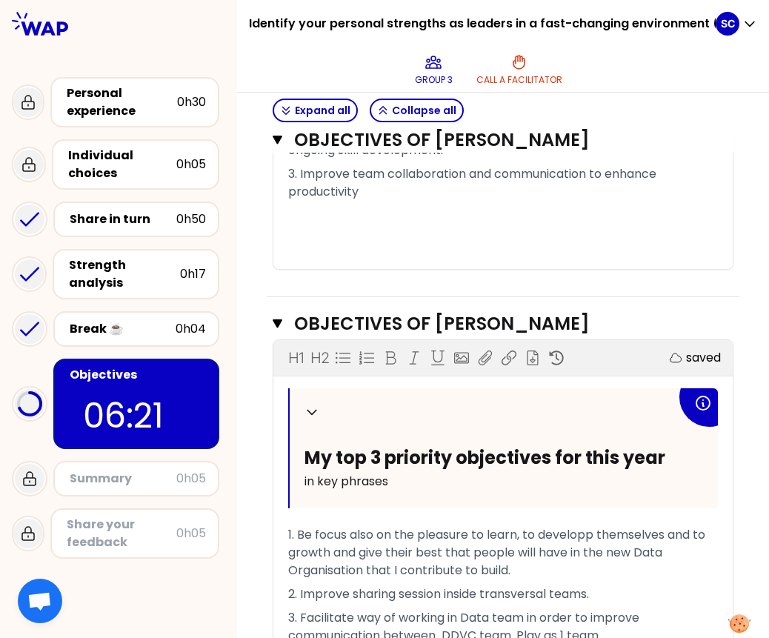
click at [544, 227] on p "﻿" at bounding box center [502, 216] width 429 height 24
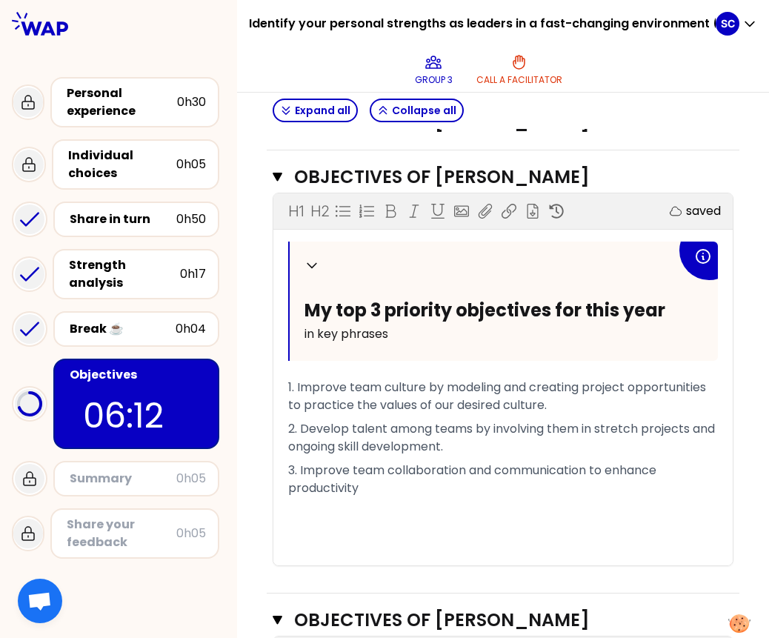
scroll to position [1406, 0]
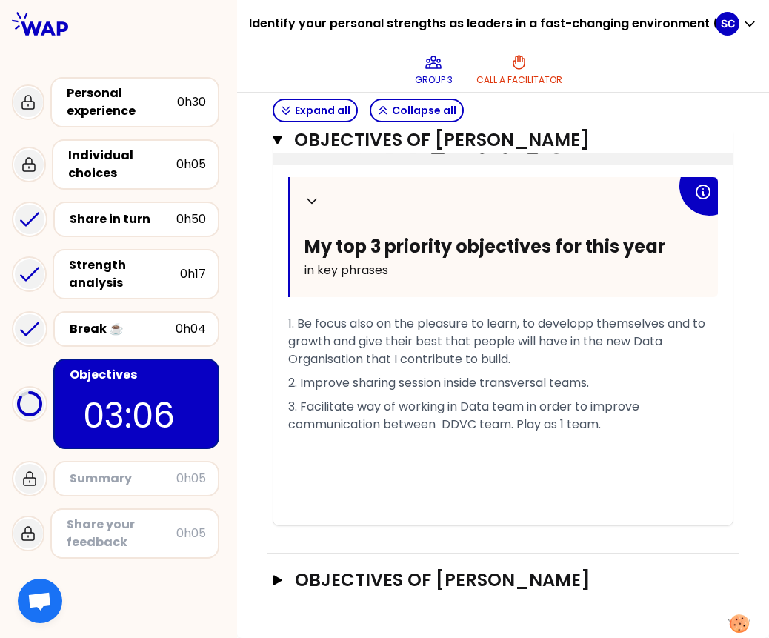
scroll to position [1928, 0]
click at [276, 581] on icon "button" at bounding box center [277, 580] width 9 height 10
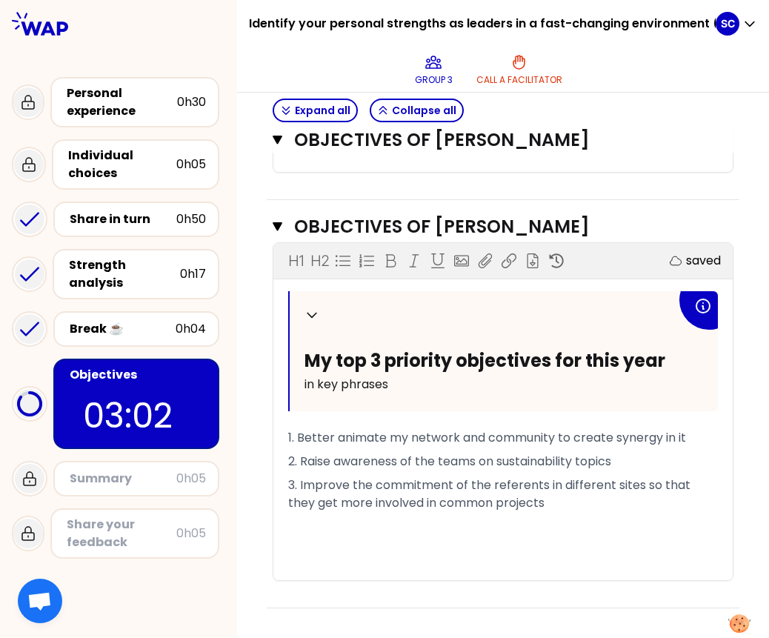
scroll to position [2281, 0]
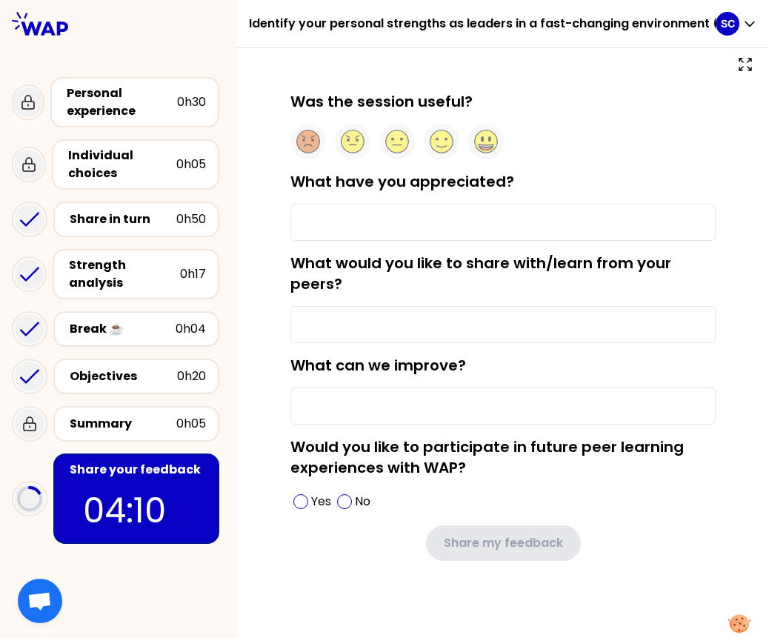
type input "Meet some of my peers"
type input "you perhaps nothing but me, my english"
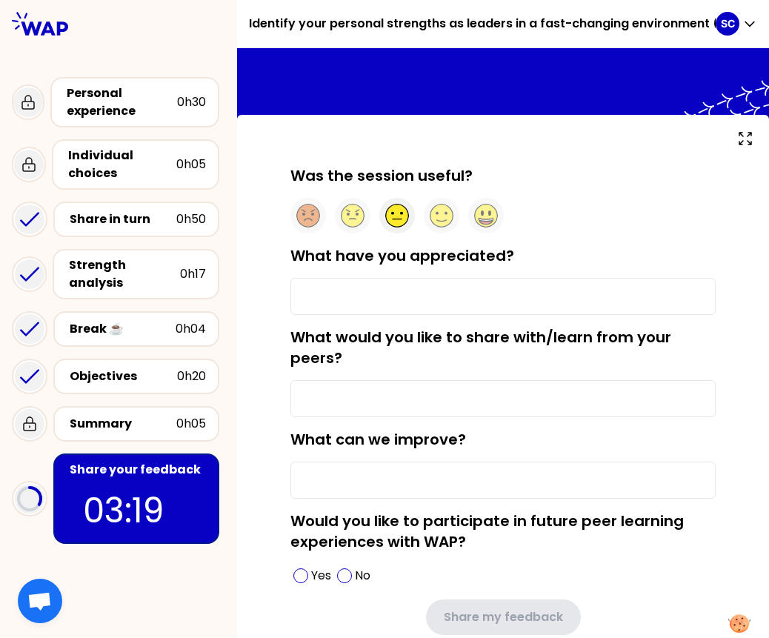
click at [400, 225] on icon at bounding box center [397, 215] width 23 height 23
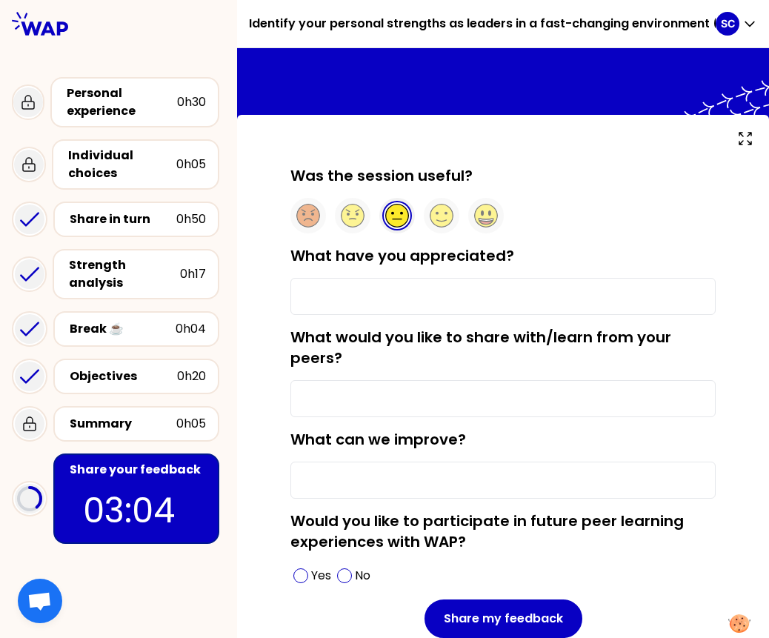
click at [418, 305] on input "What have you appreciated?" at bounding box center [502, 296] width 425 height 37
click at [336, 291] on input "Meet my peers" at bounding box center [502, 296] width 425 height 37
type input "Meet some of my peers"
click at [364, 472] on input "What can we improve?" at bounding box center [502, 479] width 425 height 37
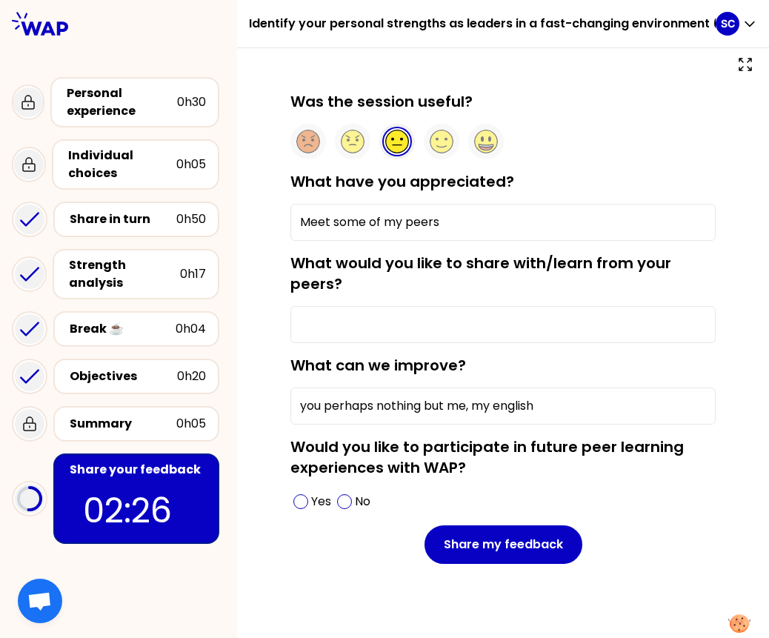
scroll to position [93, 0]
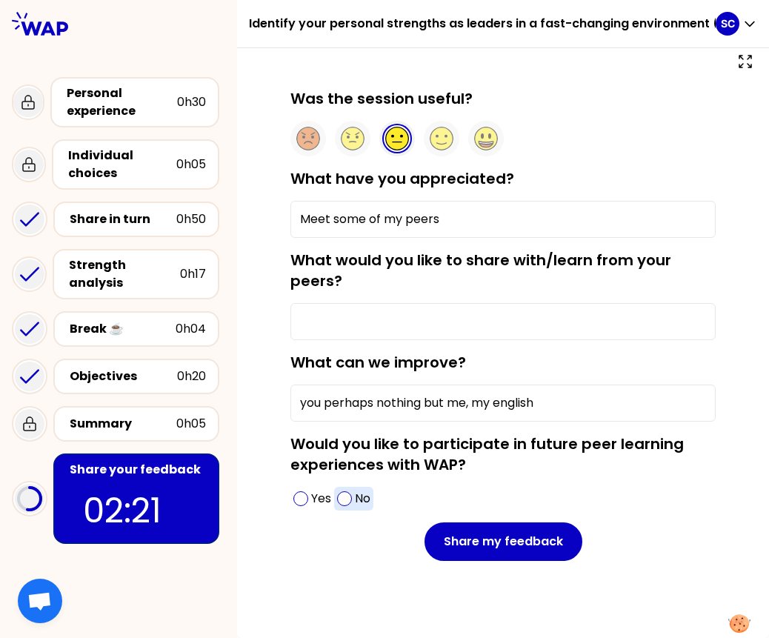
type input "you perhaps nothing but me, my english"
click at [349, 497] on span at bounding box center [344, 498] width 15 height 15
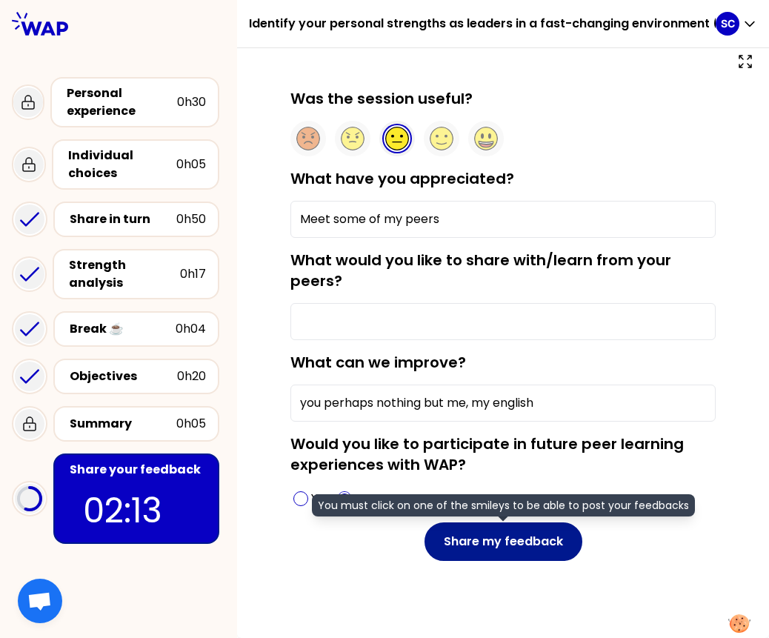
click at [490, 543] on button "Share my feedback" at bounding box center [503, 541] width 158 height 39
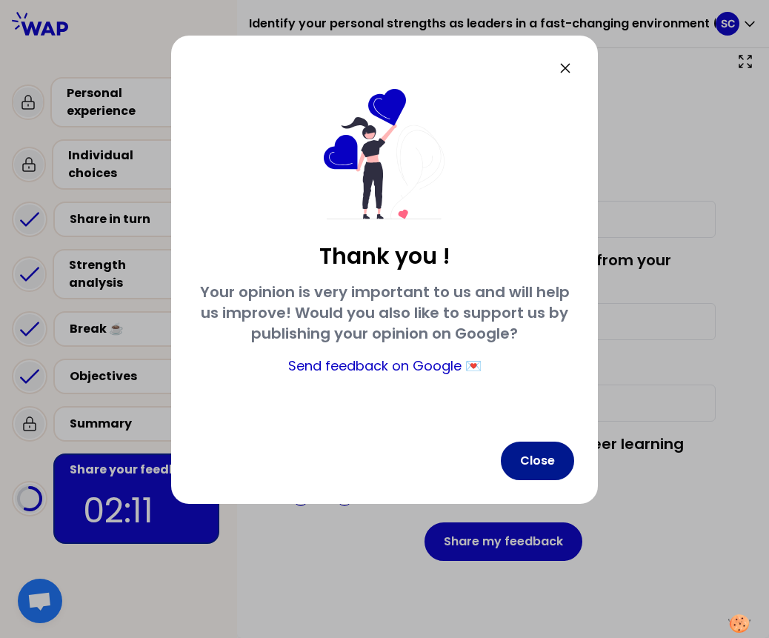
click at [534, 463] on button "Close" at bounding box center [537, 460] width 73 height 39
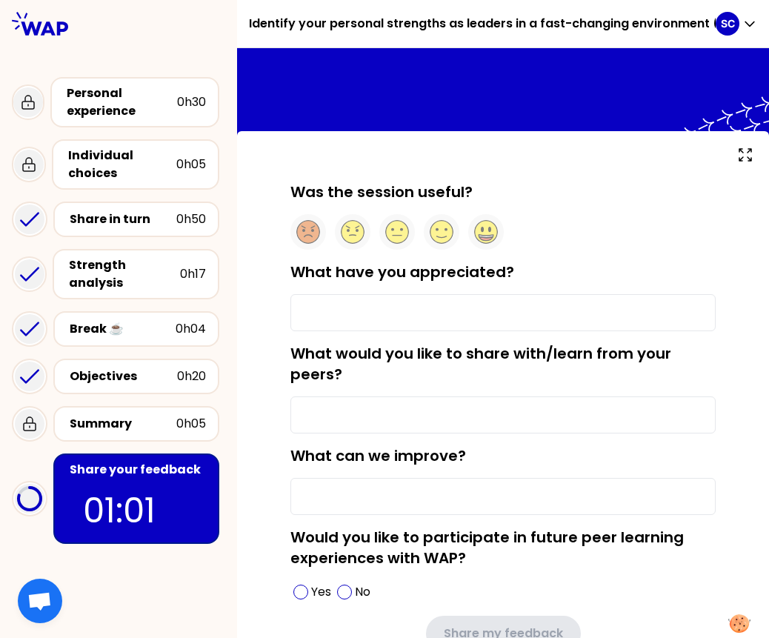
type input "Meet some of my peers"
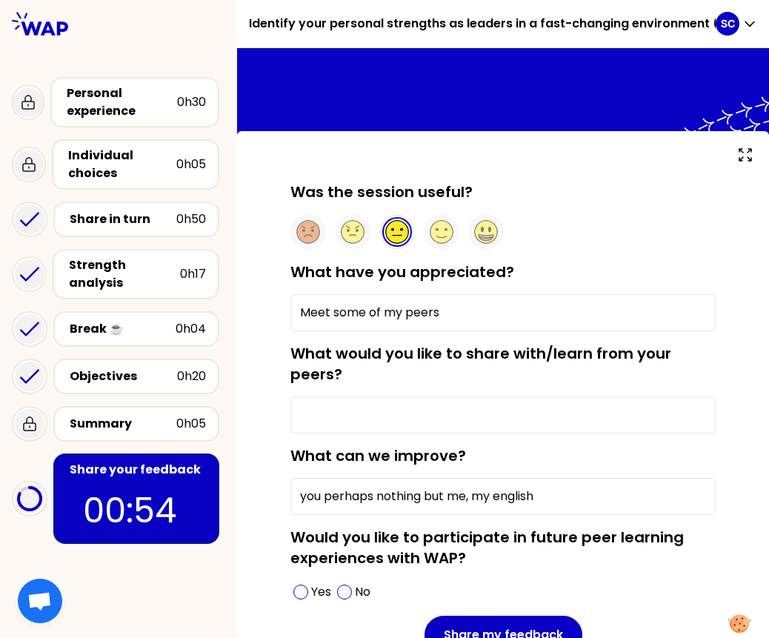
click at [550, 497] on input "you perhaps nothing but me, my english" at bounding box center [502, 496] width 425 height 37
click at [549, 496] on input "you perhaps nothing but me, my english" at bounding box center [502, 496] width 425 height 37
type input "you perhaps nothing but me, my english"
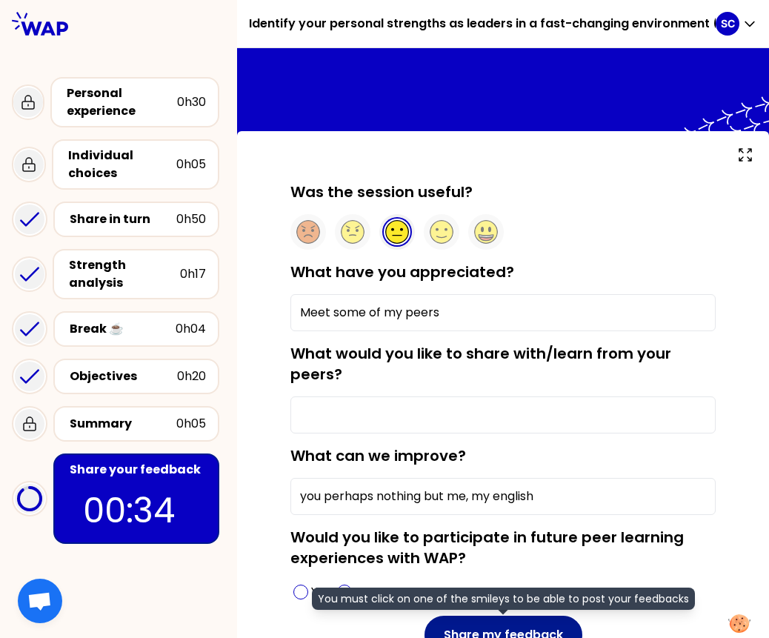
click at [537, 632] on button "Share my feedback" at bounding box center [503, 634] width 158 height 39
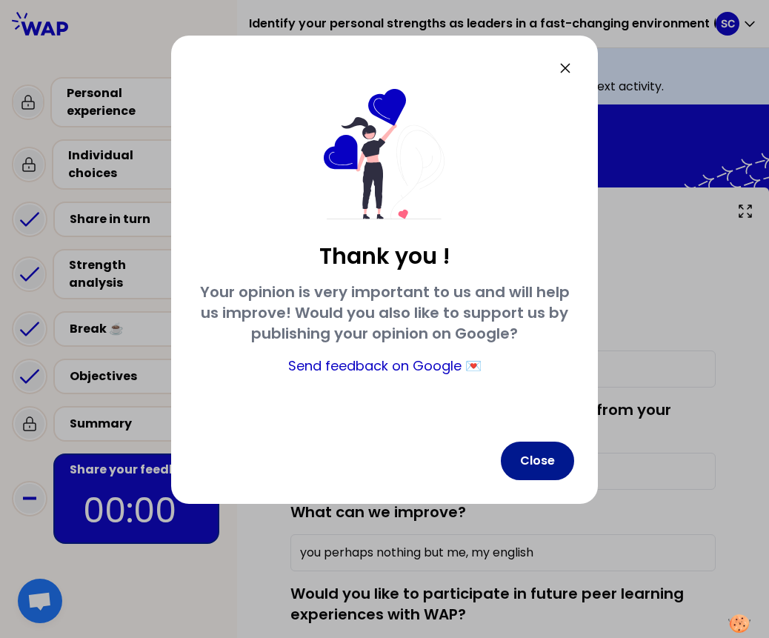
click at [530, 462] on button "Close" at bounding box center [537, 460] width 73 height 39
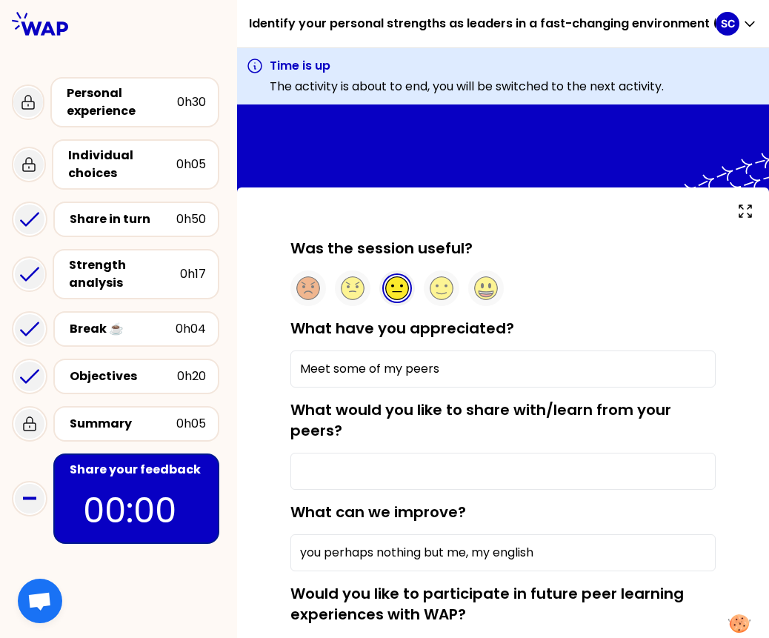
scroll to position [150, 0]
